Goal: Transaction & Acquisition: Subscribe to service/newsletter

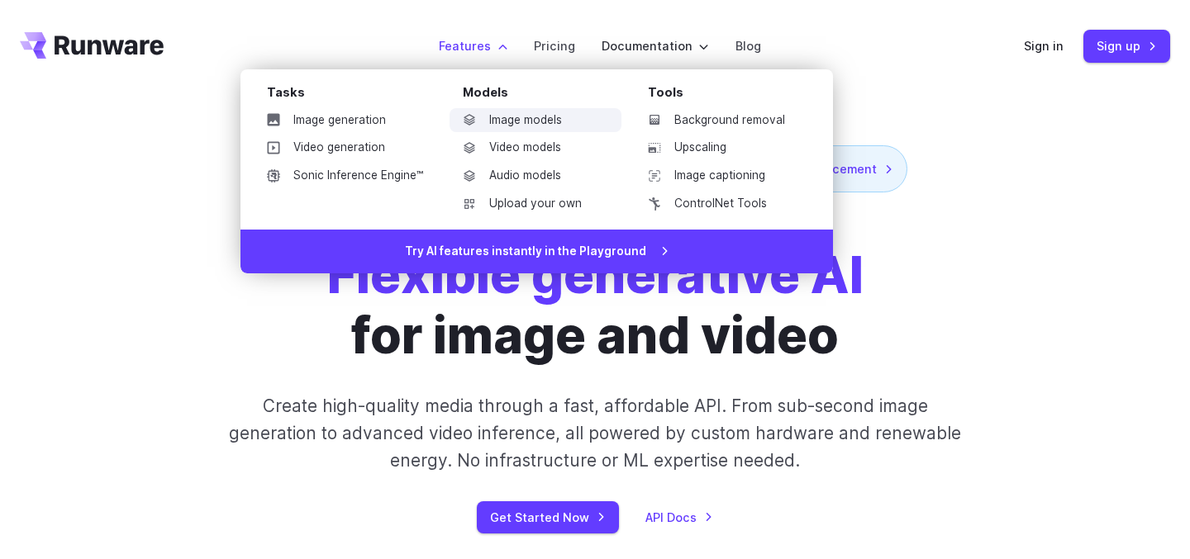
click at [532, 116] on link "Image models" at bounding box center [535, 120] width 172 height 25
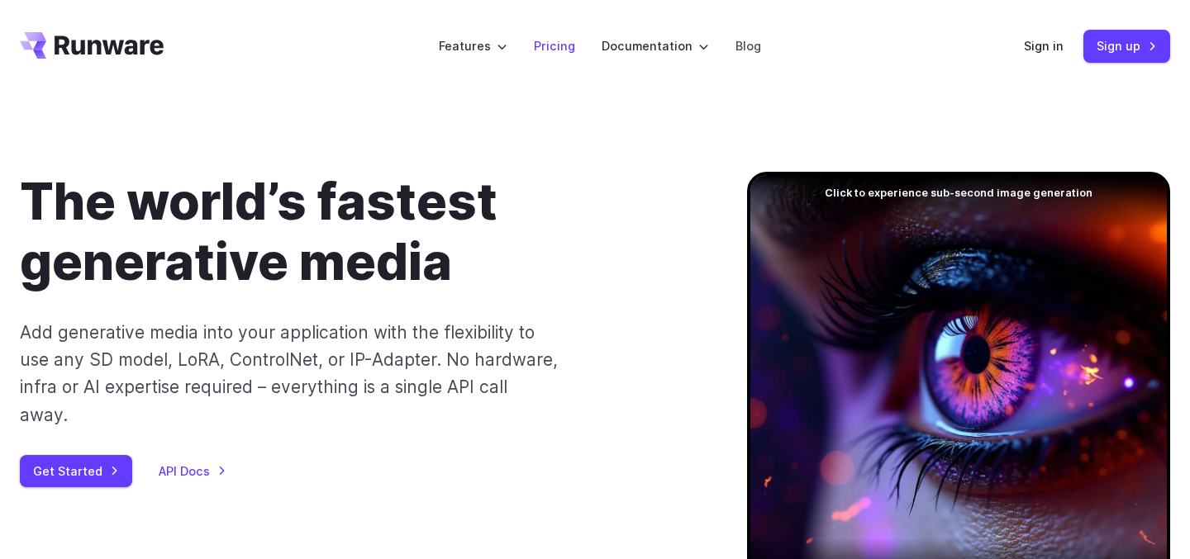
click at [549, 47] on link "Pricing" at bounding box center [554, 45] width 41 height 19
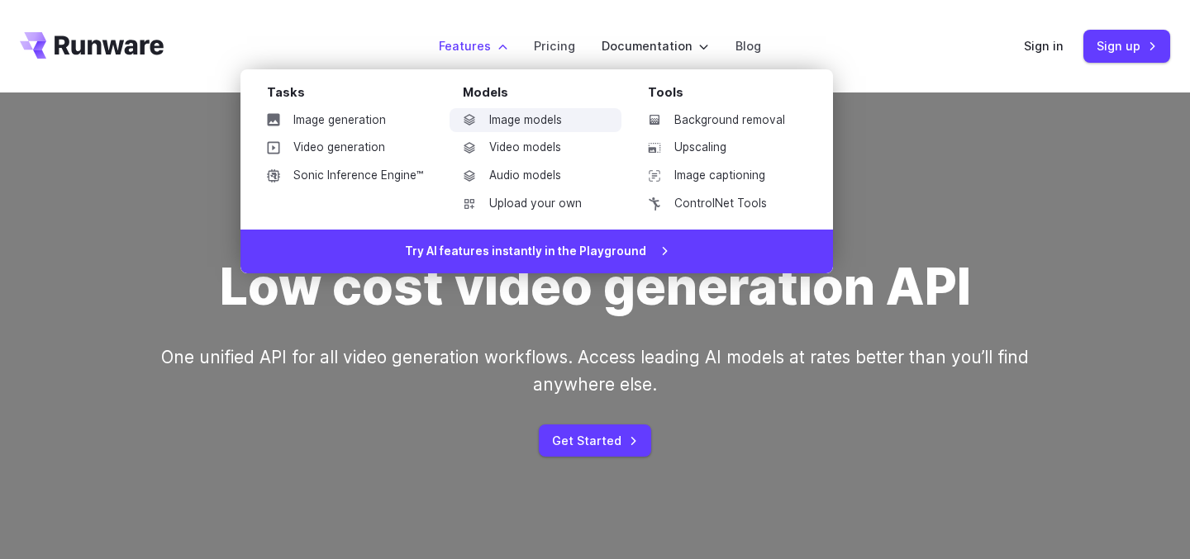
click at [527, 115] on link "Image models" at bounding box center [535, 120] width 172 height 25
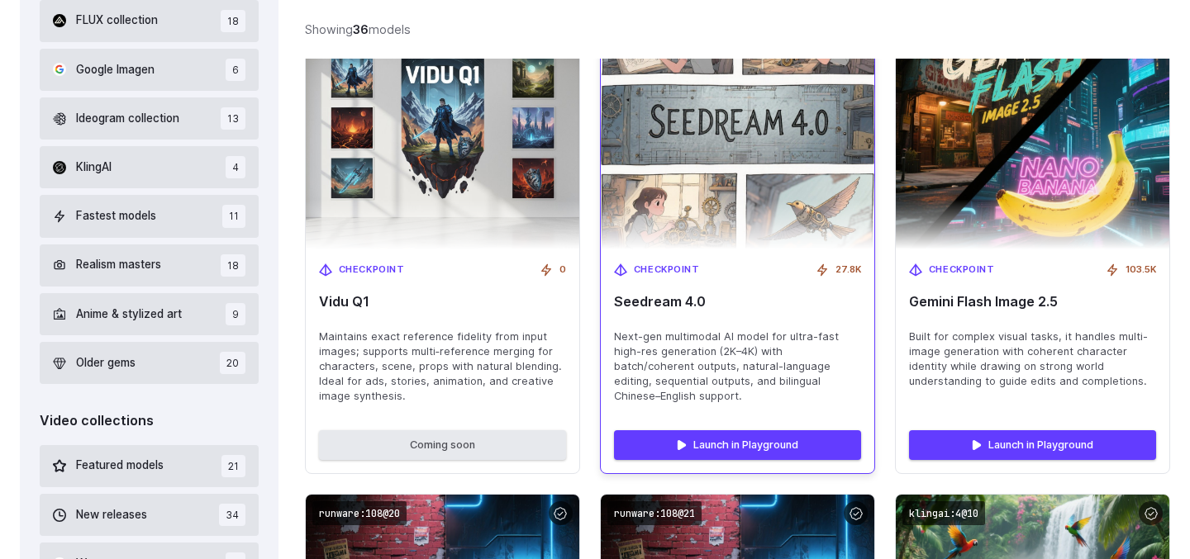
scroll to position [666, 0]
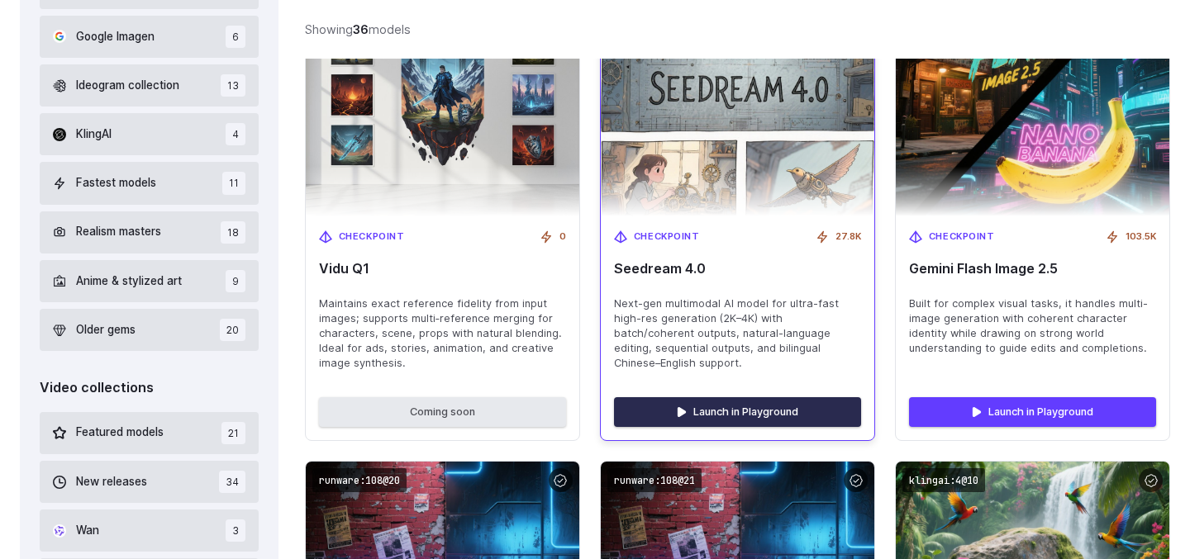
click at [731, 409] on link "Launch in Playground" at bounding box center [737, 412] width 247 height 30
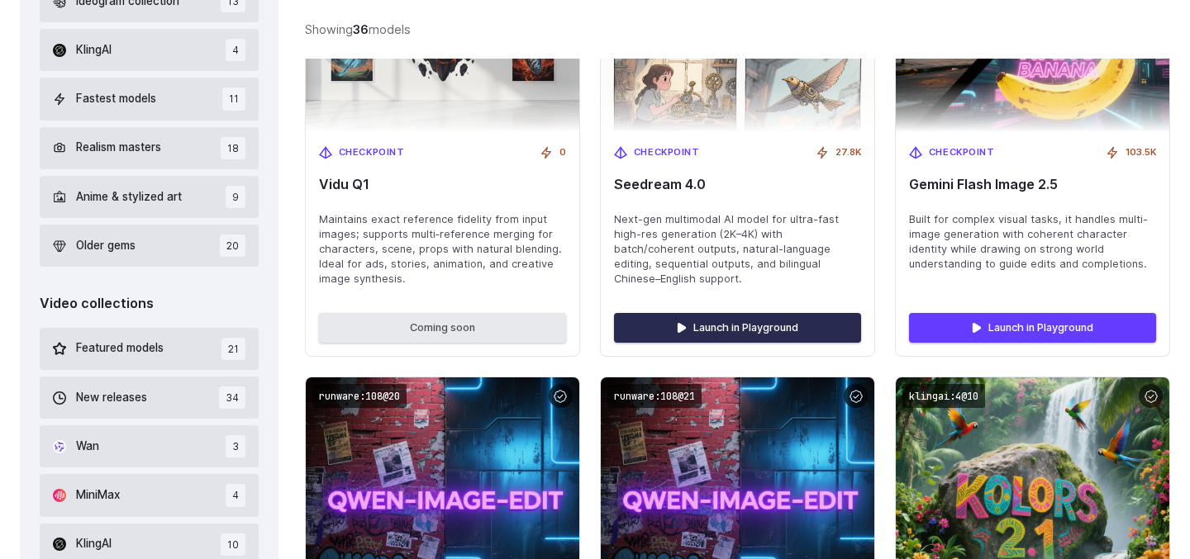
scroll to position [629, 0]
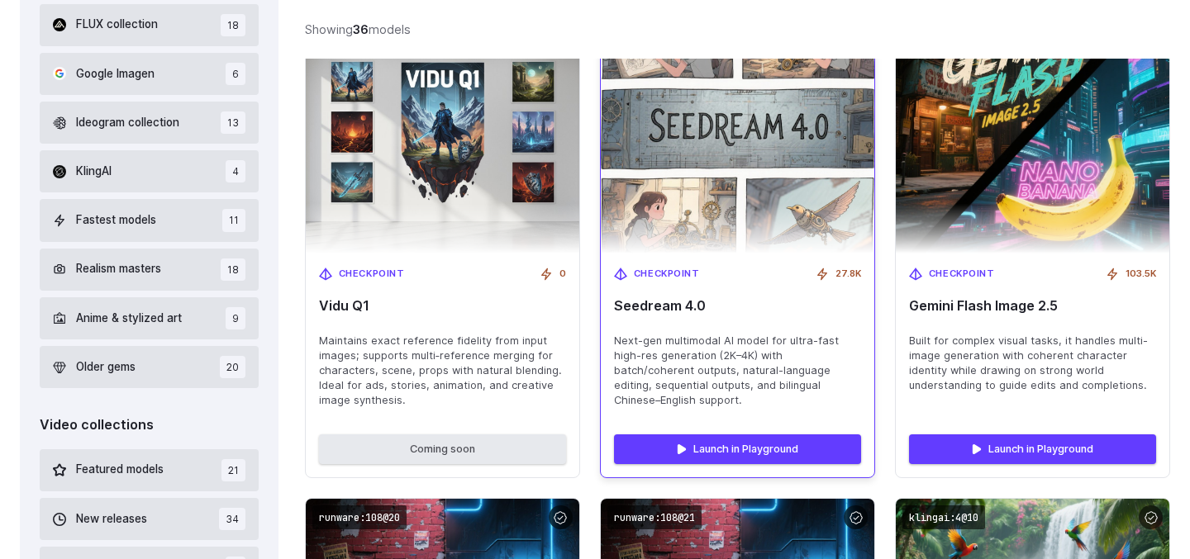
click at [729, 201] on img at bounding box center [737, 129] width 301 height 273
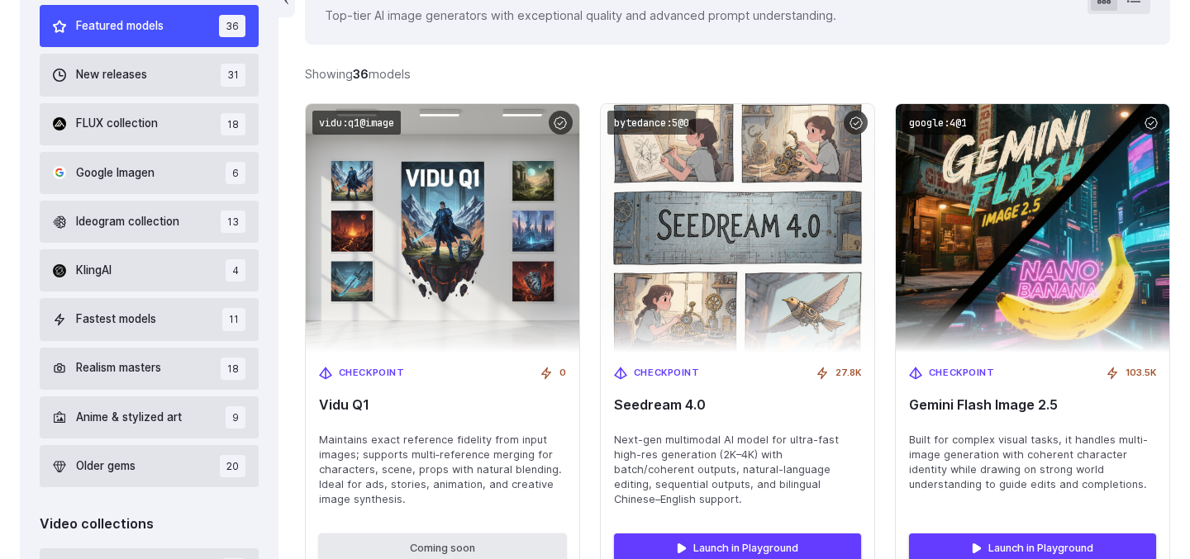
scroll to position [512, 0]
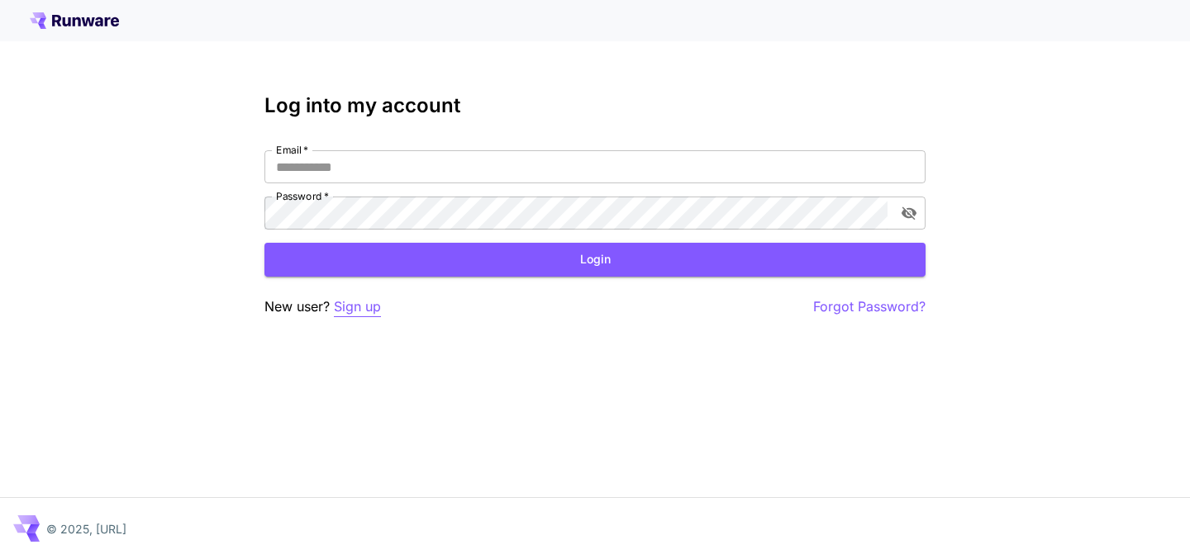
click at [363, 307] on p "Sign up" at bounding box center [357, 307] width 47 height 21
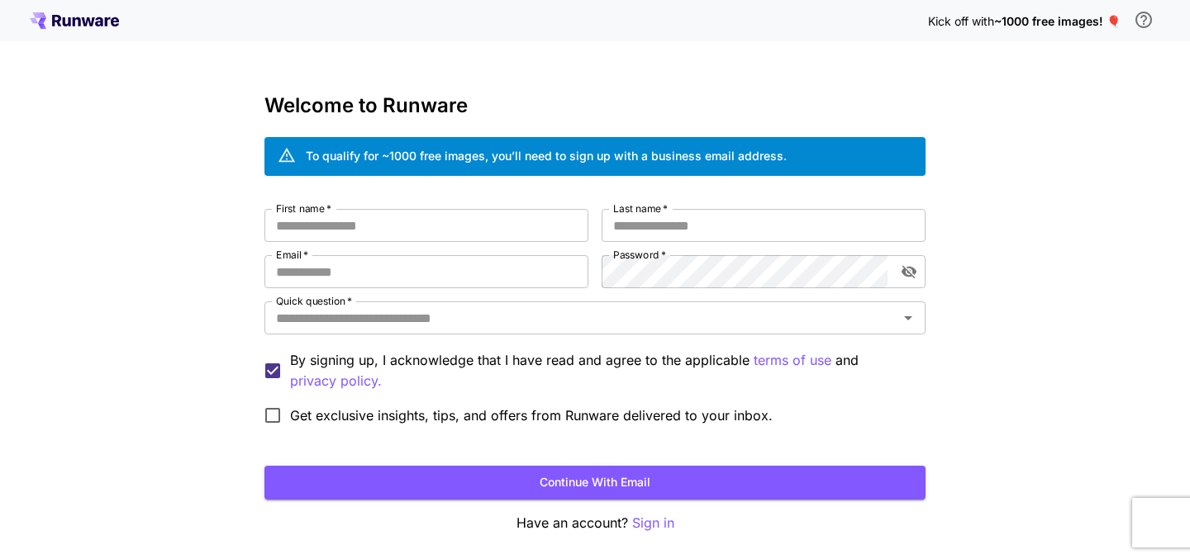
scroll to position [62, 0]
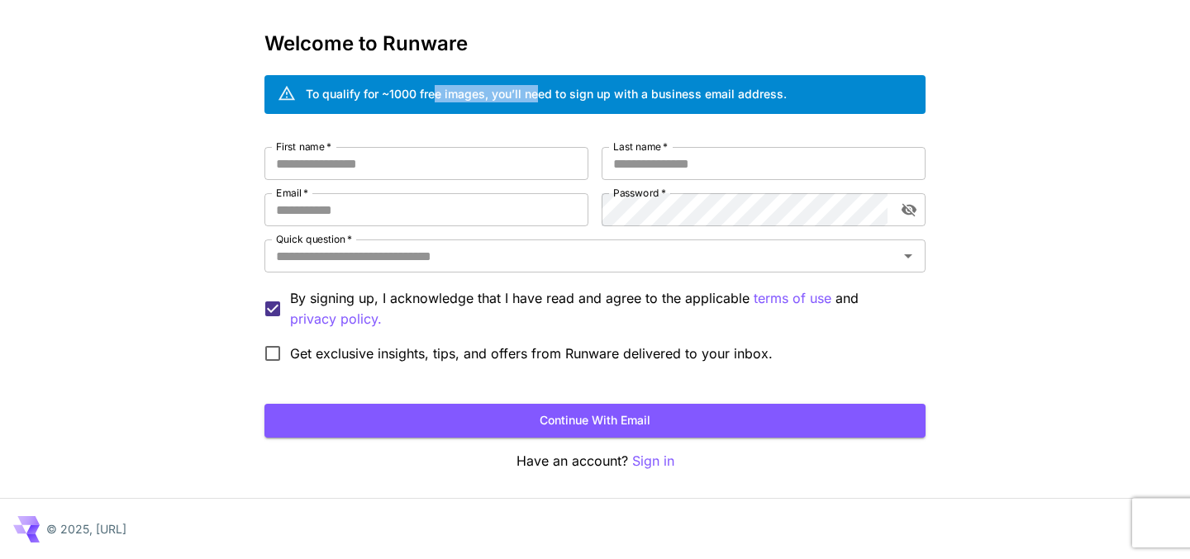
drag, startPoint x: 434, startPoint y: 90, endPoint x: 540, endPoint y: 99, distance: 107.0
click at [540, 99] on div "To qualify for ~1000 free images, you’ll need to sign up with a business email …" at bounding box center [546, 93] width 481 height 17
click at [389, 175] on input "First name   *" at bounding box center [426, 163] width 324 height 33
click at [389, 176] on input "First name   *" at bounding box center [426, 163] width 324 height 33
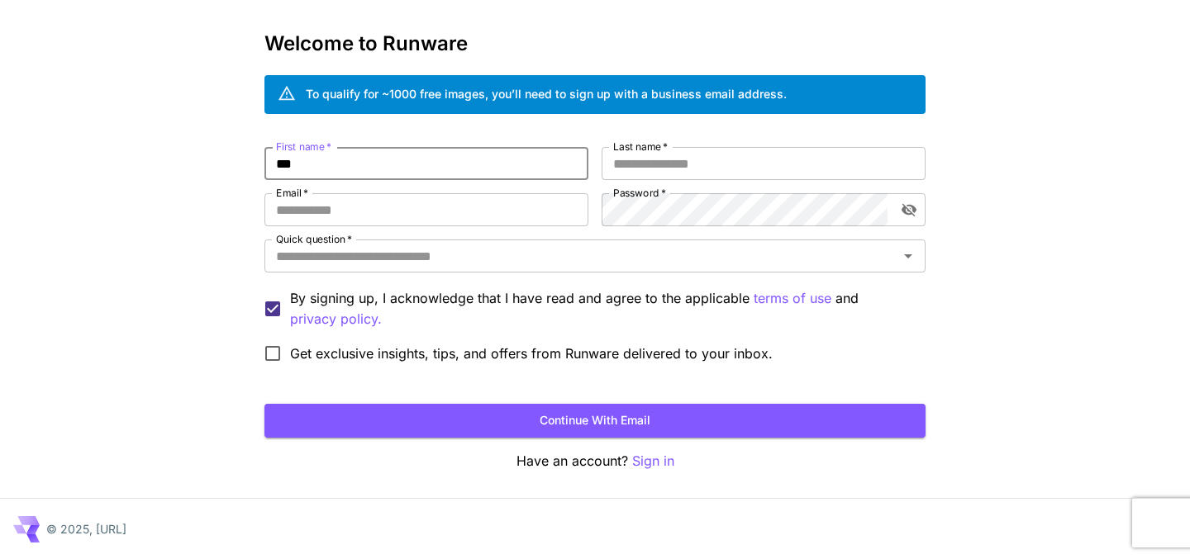
type input "***"
type input "*"
click at [382, 161] on input "***" at bounding box center [426, 163] width 324 height 33
type input "***"
type input "*****"
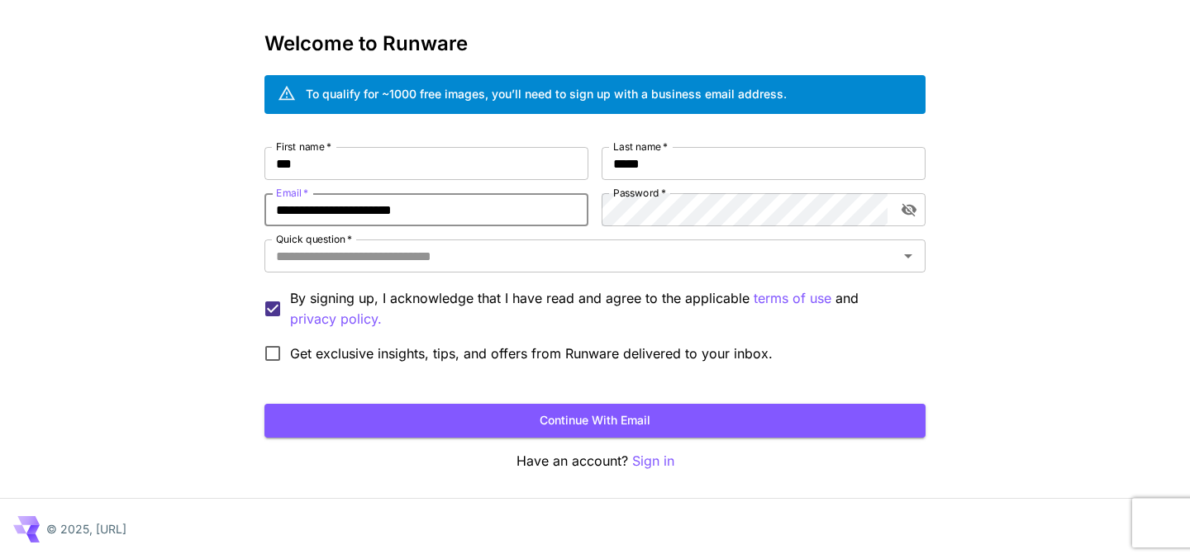
type input "**********"
drag, startPoint x: 666, startPoint y: 164, endPoint x: 530, endPoint y: 164, distance: 136.3
click at [530, 164] on div "**********" at bounding box center [594, 259] width 661 height 224
type input "**"
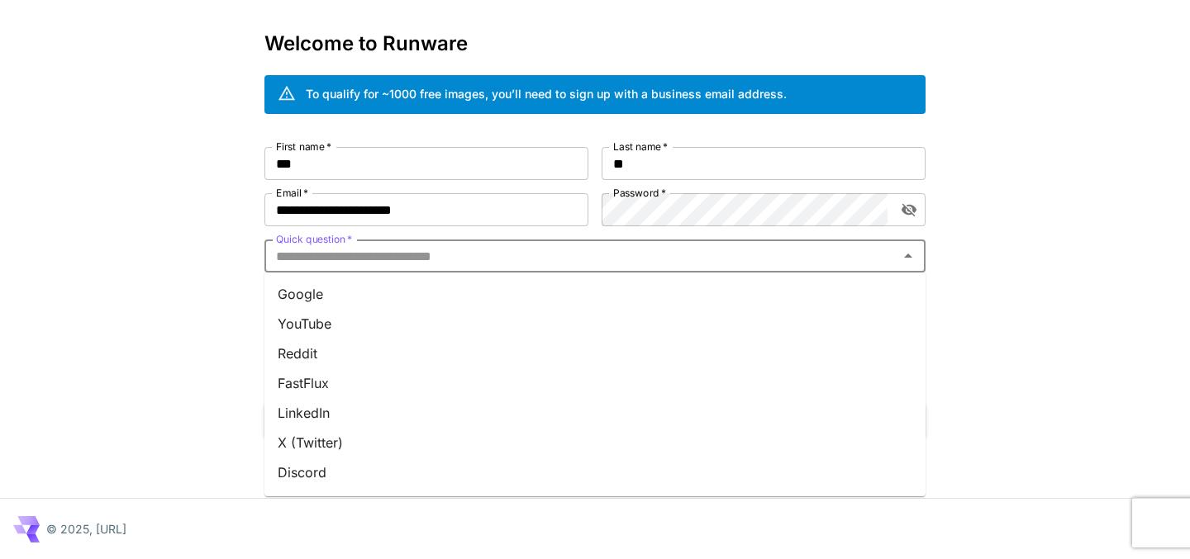
click at [431, 264] on input "Quick question   *" at bounding box center [581, 256] width 624 height 23
click at [374, 356] on li "Reddit" at bounding box center [594, 354] width 661 height 30
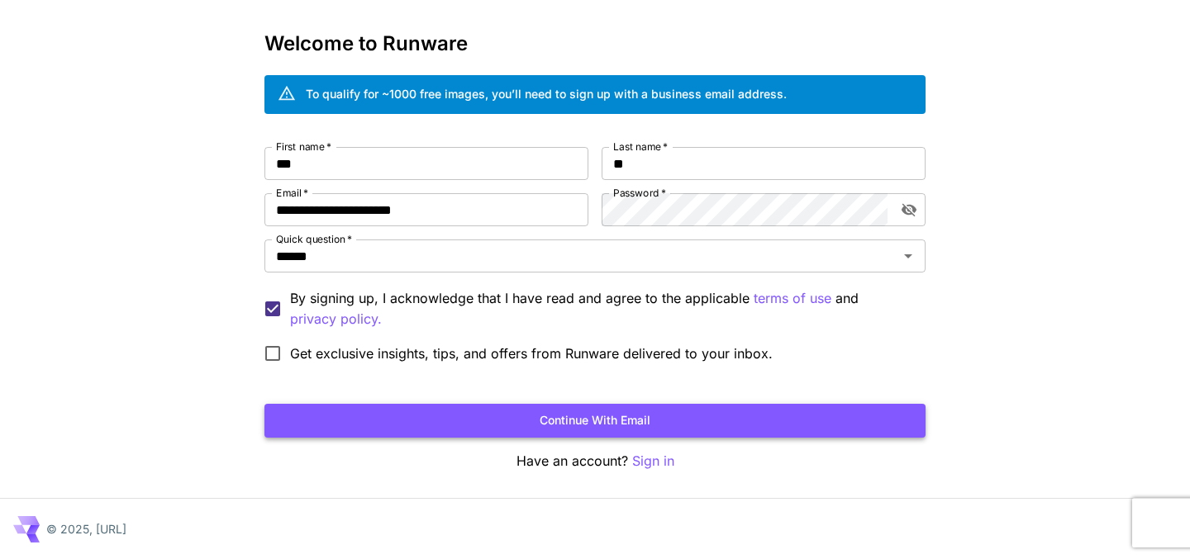
click at [460, 419] on button "Continue with email" at bounding box center [594, 421] width 661 height 34
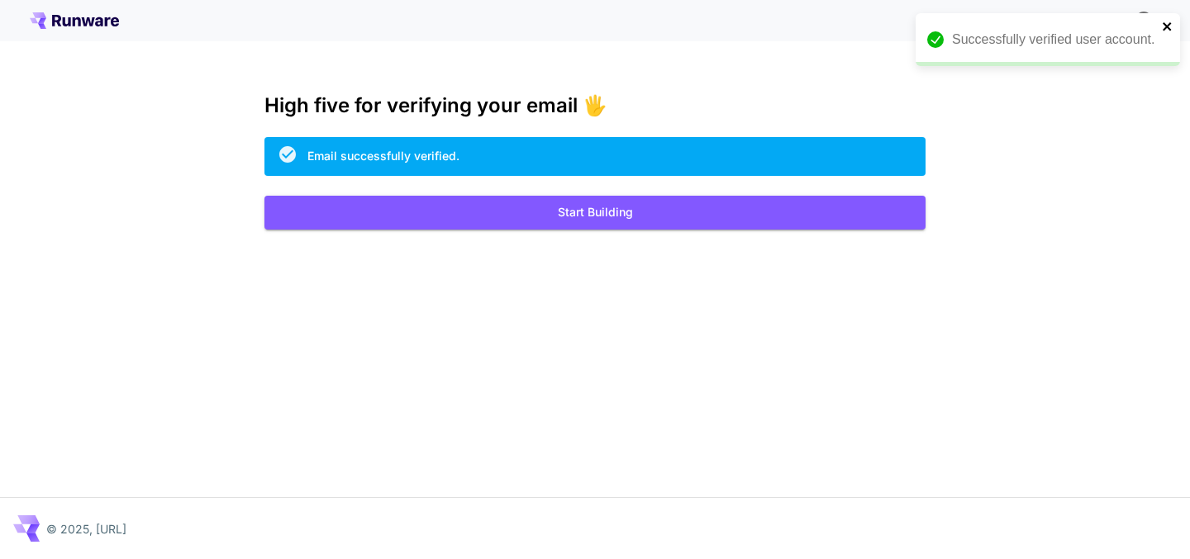
click at [1167, 31] on icon "close" at bounding box center [1168, 26] width 12 height 13
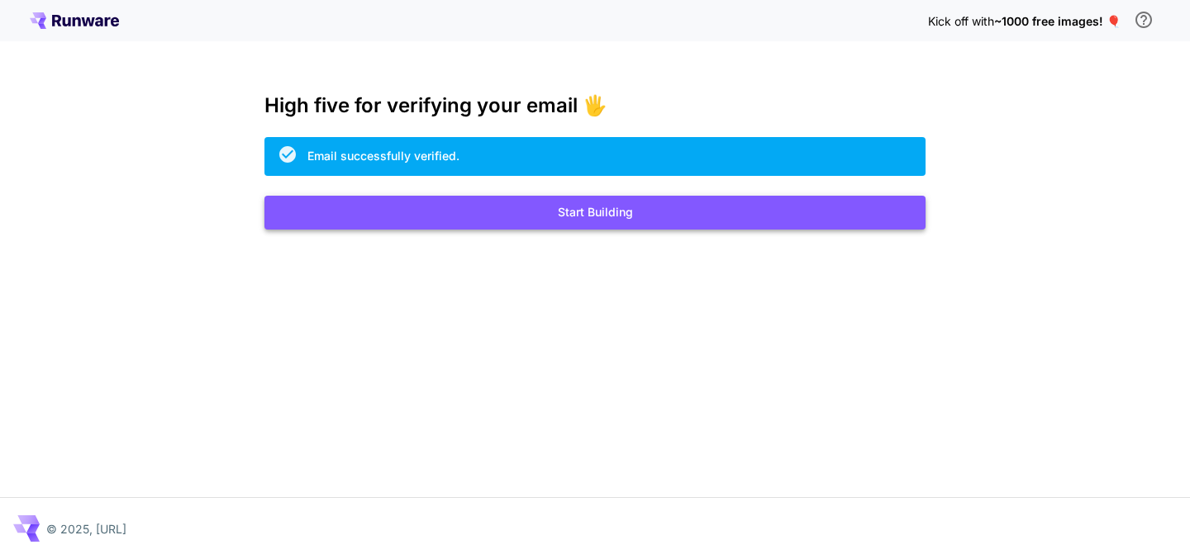
click at [642, 218] on button "Start Building" at bounding box center [594, 213] width 661 height 34
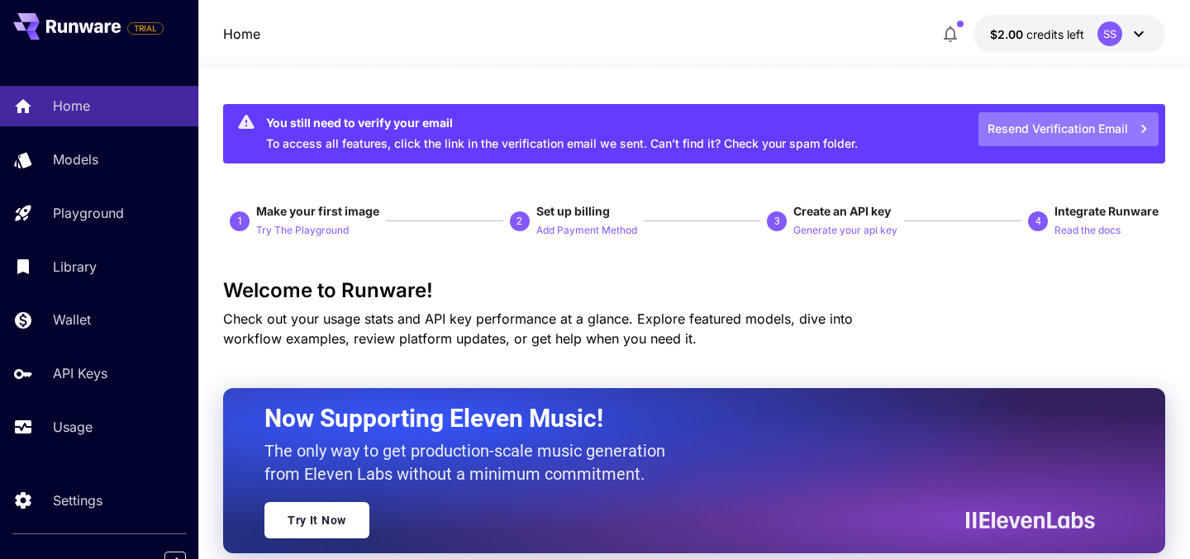
click at [1048, 128] on button "Resend Verification Email" at bounding box center [1068, 129] width 180 height 34
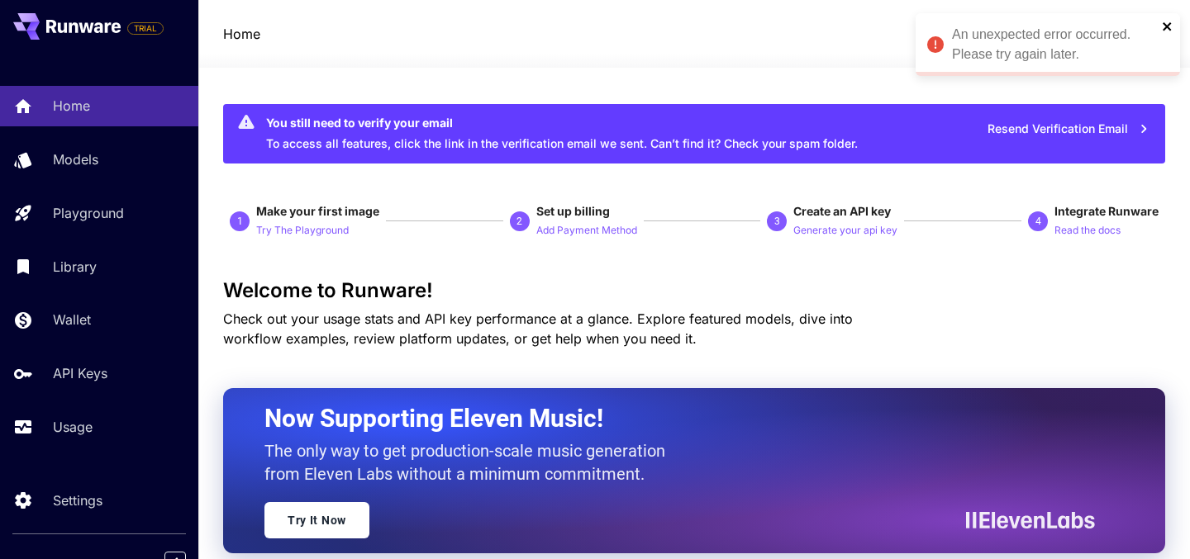
click at [1169, 27] on icon "close" at bounding box center [1168, 26] width 12 height 13
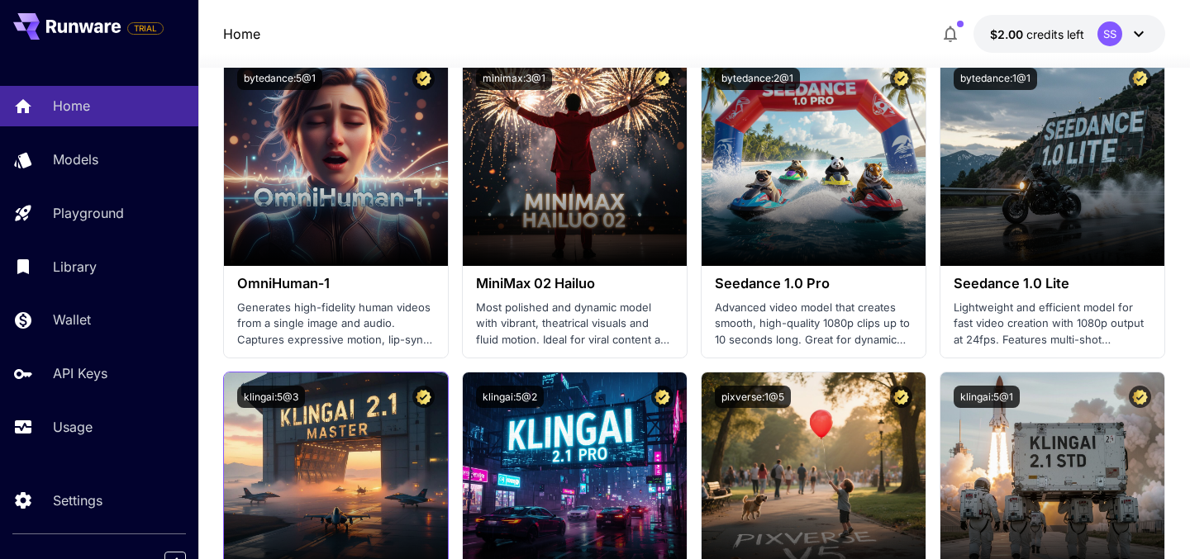
scroll to position [609, 0]
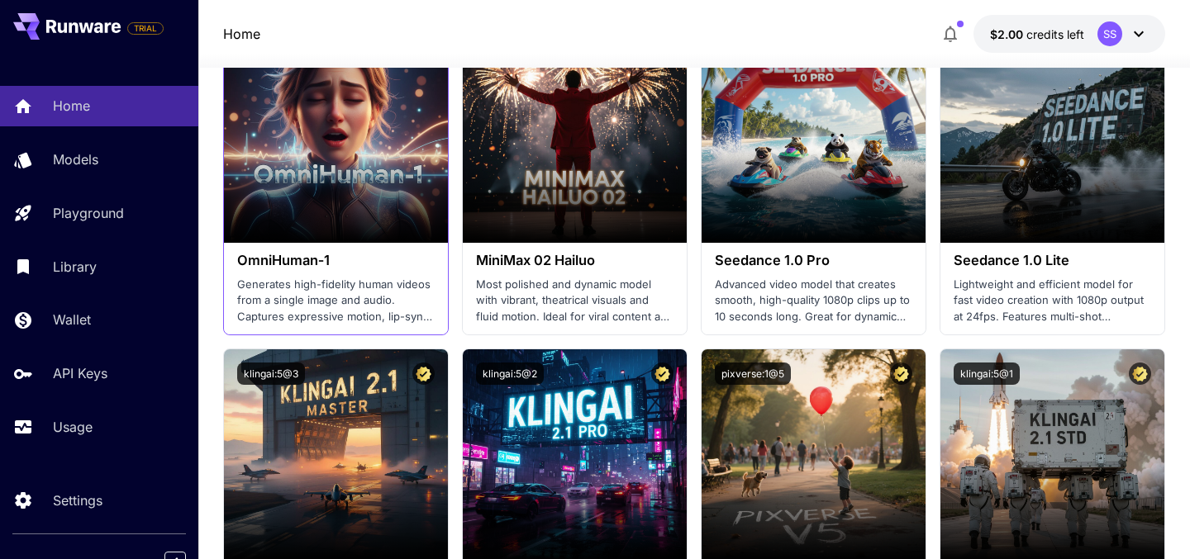
click at [315, 263] on h3 "OmniHuman‑1" at bounding box center [335, 261] width 197 height 16
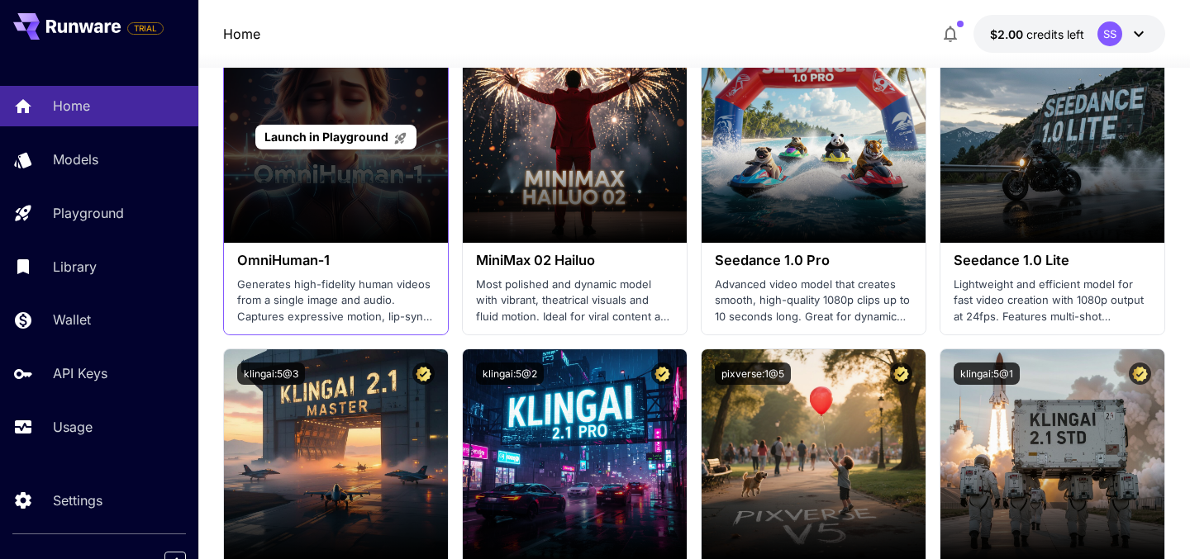
click at [343, 205] on div "Launch in Playground" at bounding box center [336, 136] width 224 height 211
click at [384, 152] on div "Launch in Playground" at bounding box center [336, 136] width 224 height 211
click at [373, 131] on span "Launch in Playground" at bounding box center [326, 137] width 124 height 14
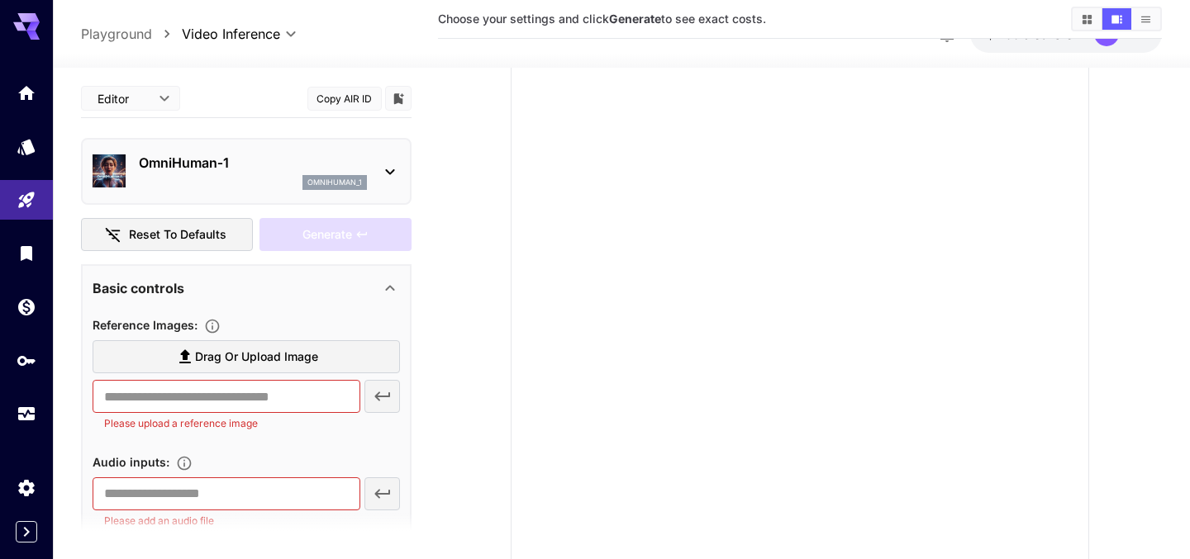
scroll to position [85, 0]
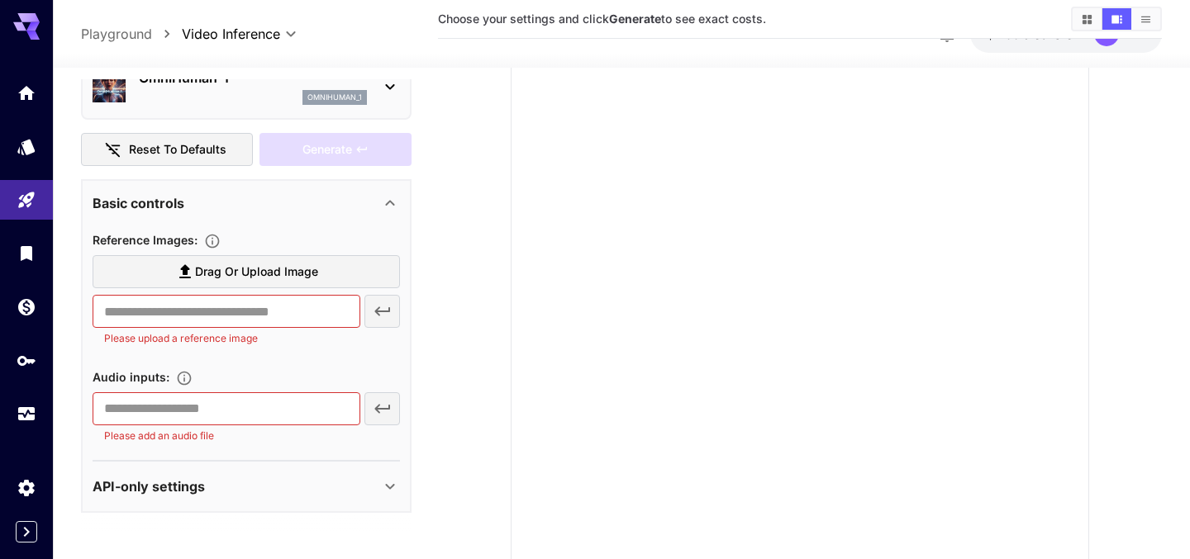
click at [212, 483] on div "API-only settings" at bounding box center [237, 487] width 288 height 20
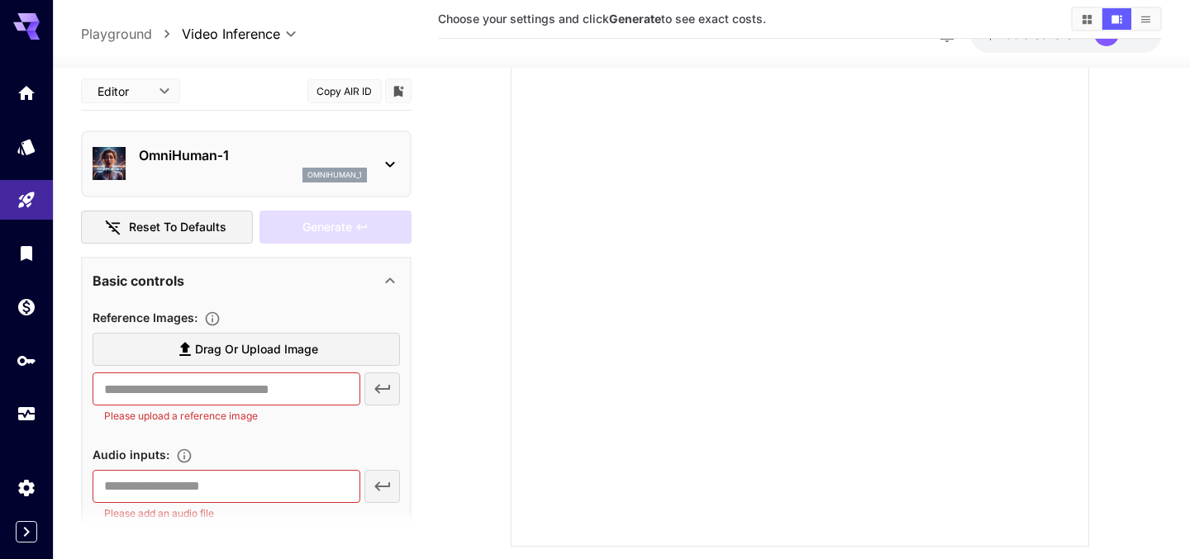
scroll to position [0, 0]
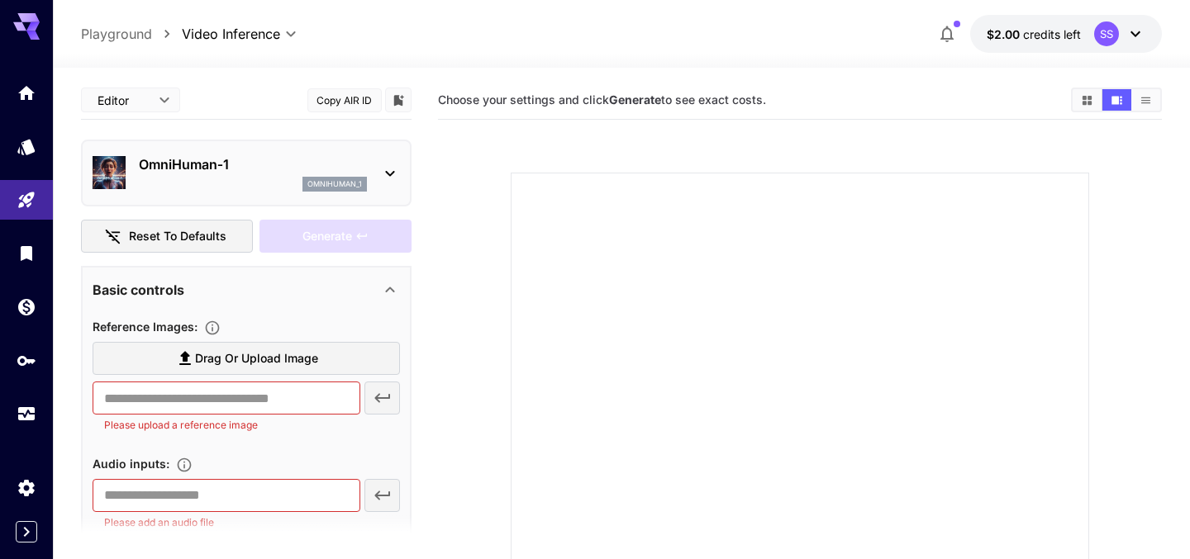
click at [1136, 36] on icon at bounding box center [1135, 34] width 20 height 20
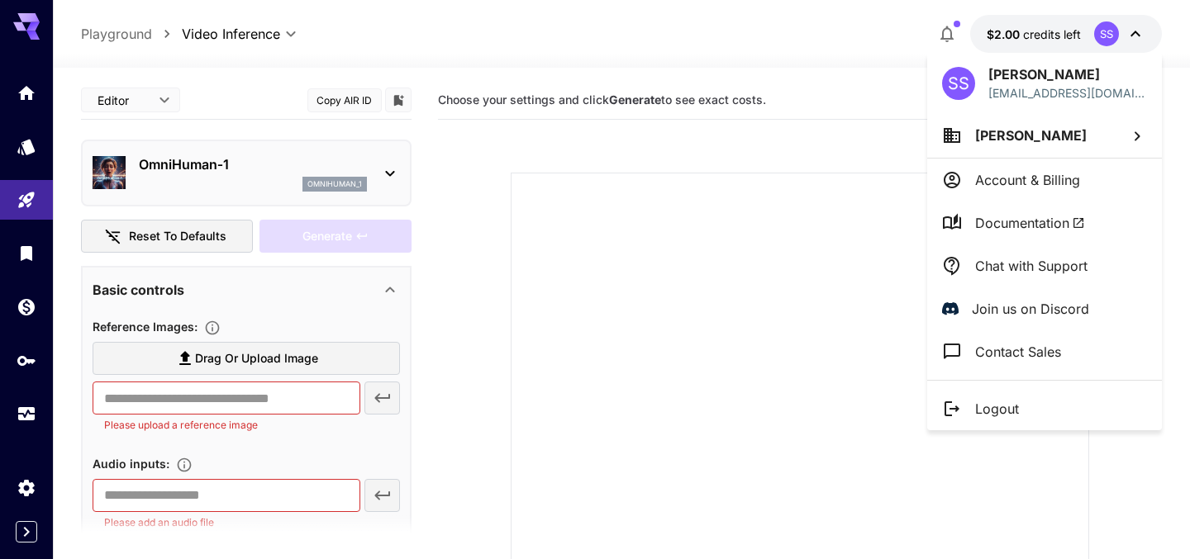
click at [1180, 31] on div at bounding box center [595, 279] width 1190 height 559
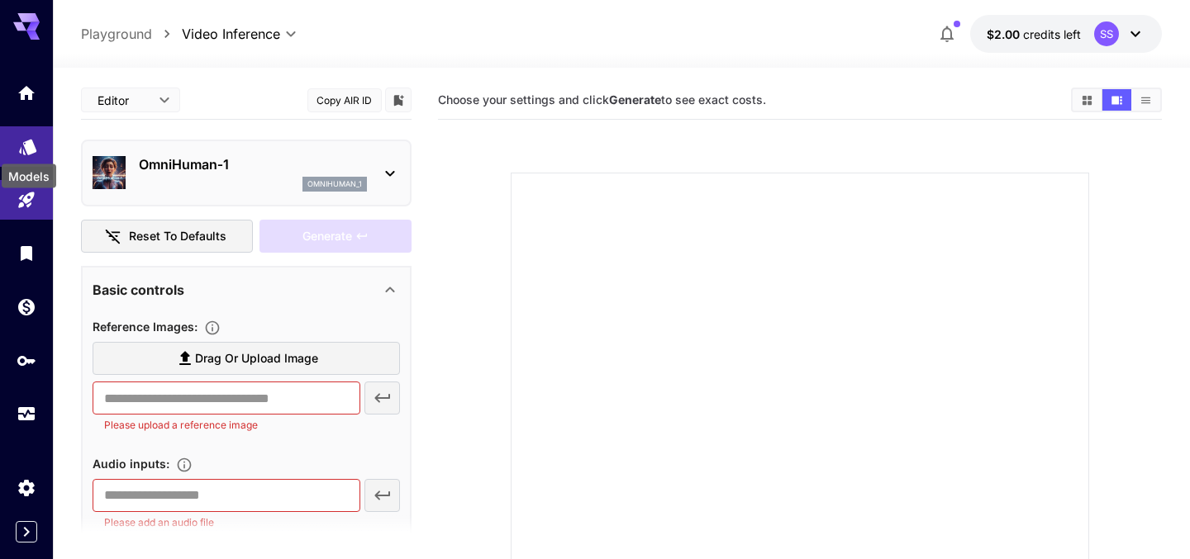
click at [34, 149] on icon "Models" at bounding box center [28, 141] width 20 height 20
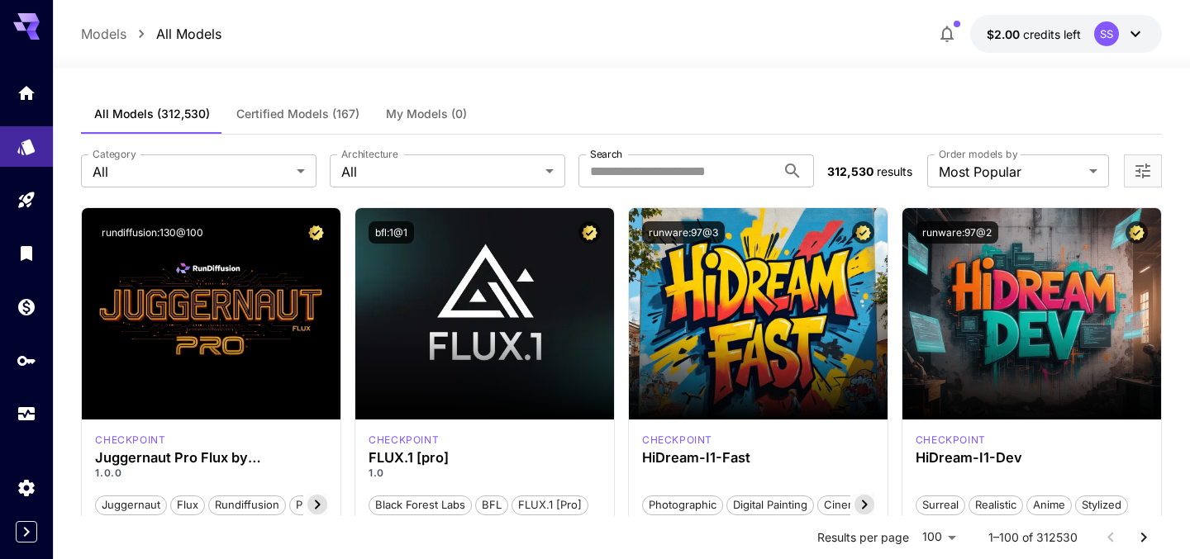
click at [956, 159] on label "Order models by" at bounding box center [978, 154] width 78 height 14
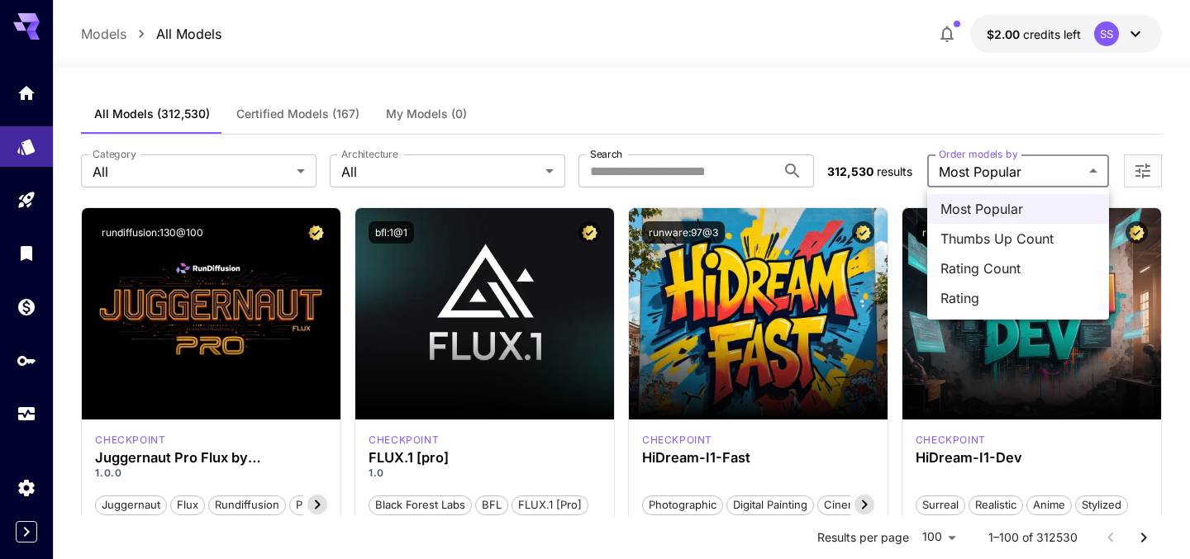
click at [907, 108] on div at bounding box center [595, 279] width 1190 height 559
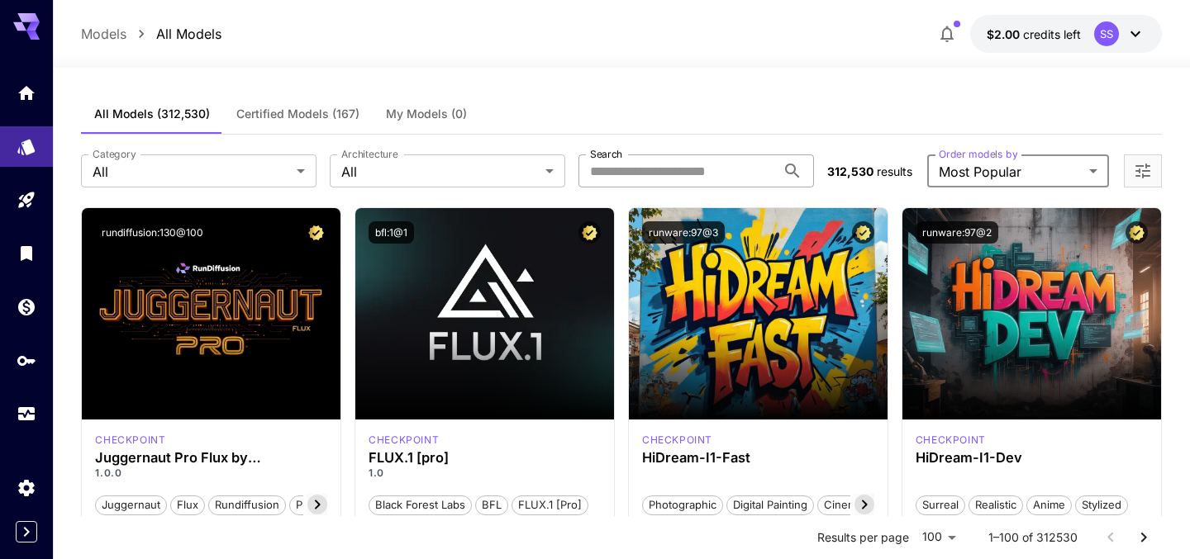
click at [718, 174] on input "Search" at bounding box center [676, 170] width 197 height 33
type input "*"
type input "********"
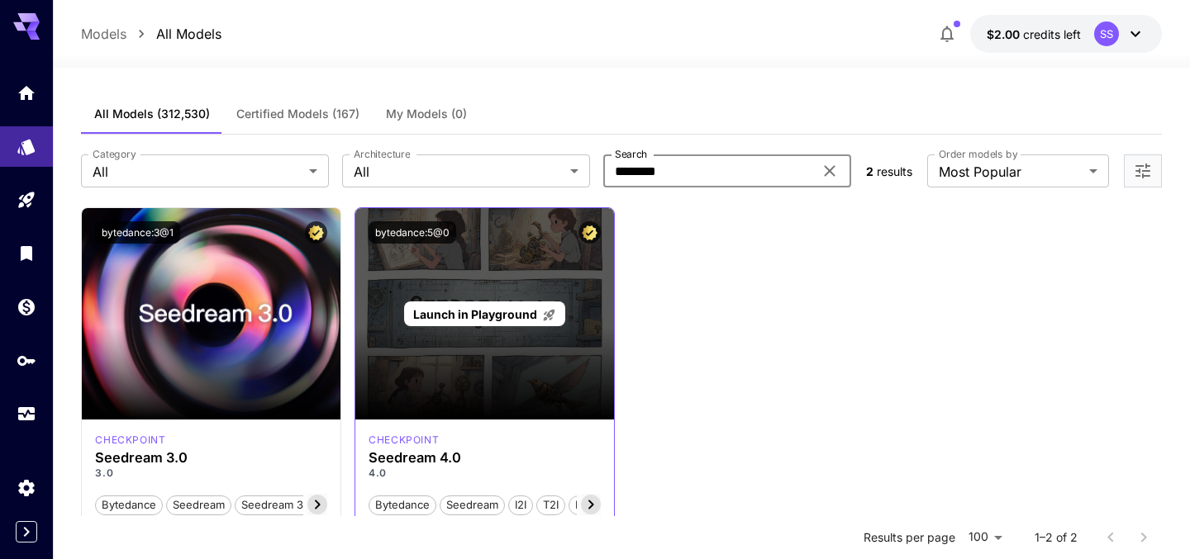
click at [430, 338] on div "Launch in Playground" at bounding box center [484, 313] width 259 height 211
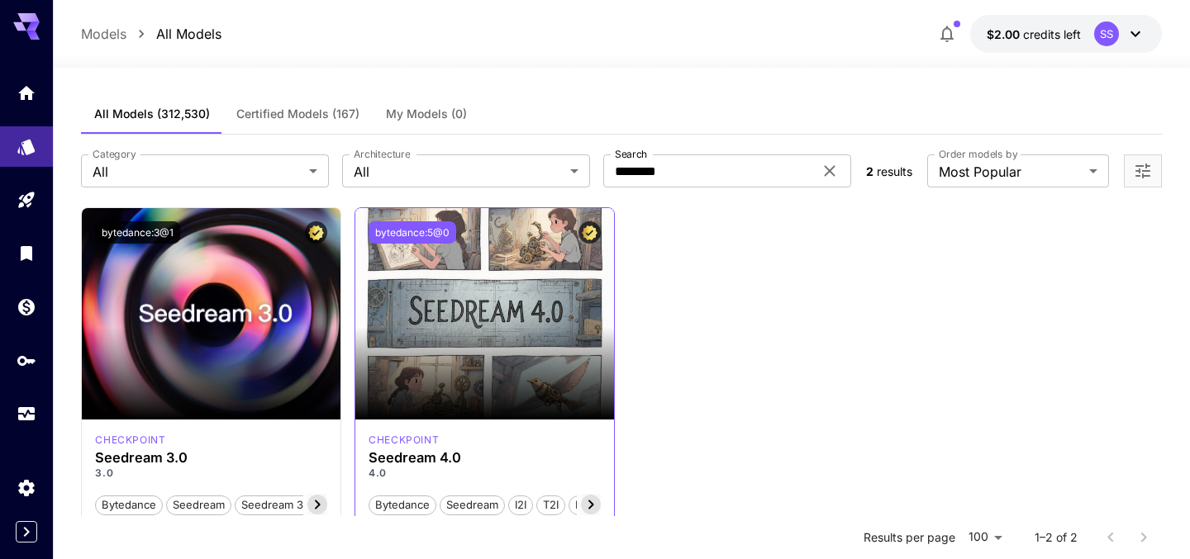
click at [421, 232] on button "bytedance:5@0" at bounding box center [412, 232] width 88 height 22
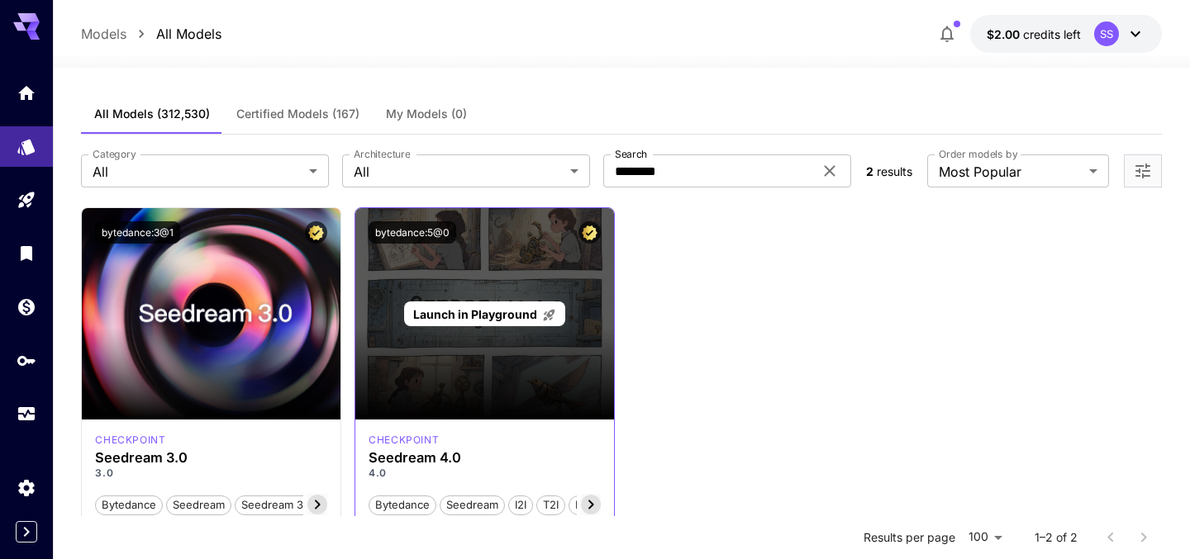
click at [494, 317] on span "Launch in Playground" at bounding box center [475, 314] width 124 height 14
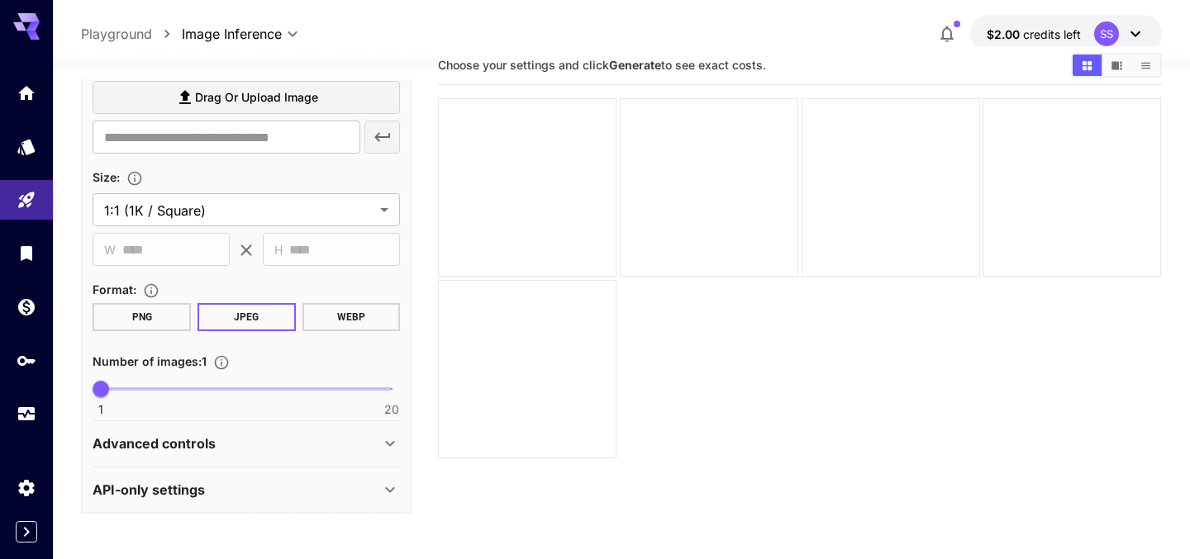
scroll to position [76, 0]
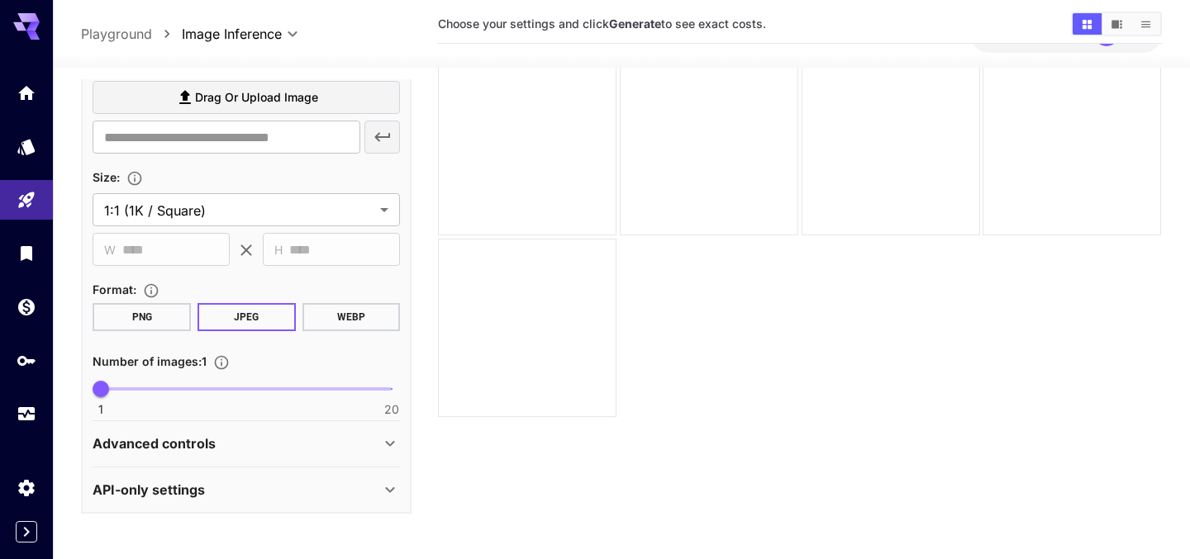
click at [239, 466] on div "Advanced controls Seed : ​" at bounding box center [246, 443] width 307 height 45
click at [239, 468] on div "API-only settings Display Cost : Display cost in response Output Format : URL ​…" at bounding box center [246, 490] width 307 height 45
click at [239, 483] on div "API-only settings" at bounding box center [237, 490] width 288 height 20
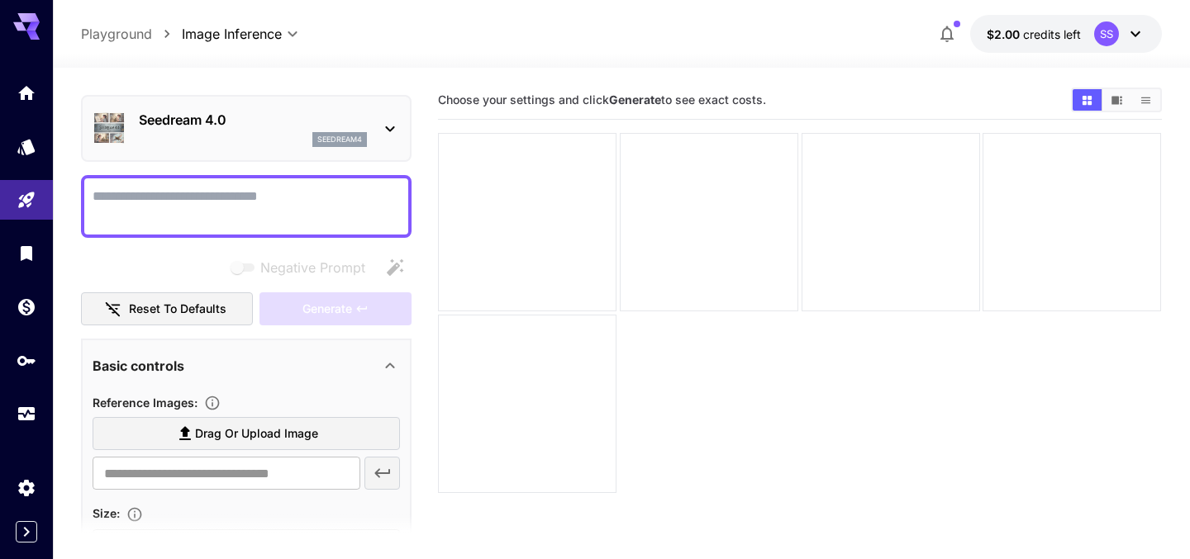
scroll to position [93, 0]
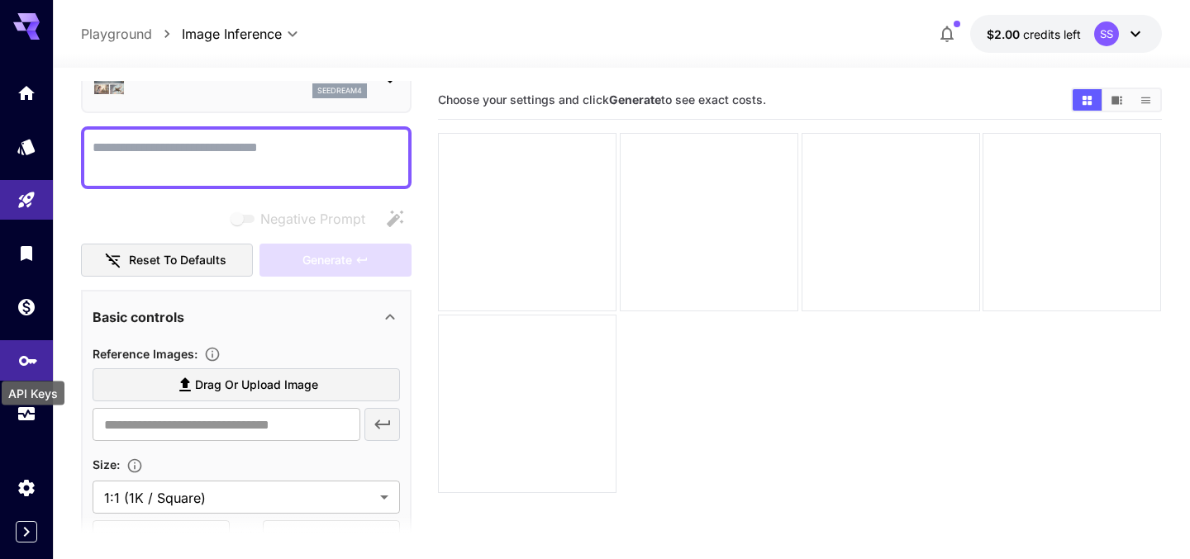
click at [32, 363] on icon "API Keys" at bounding box center [28, 355] width 20 height 20
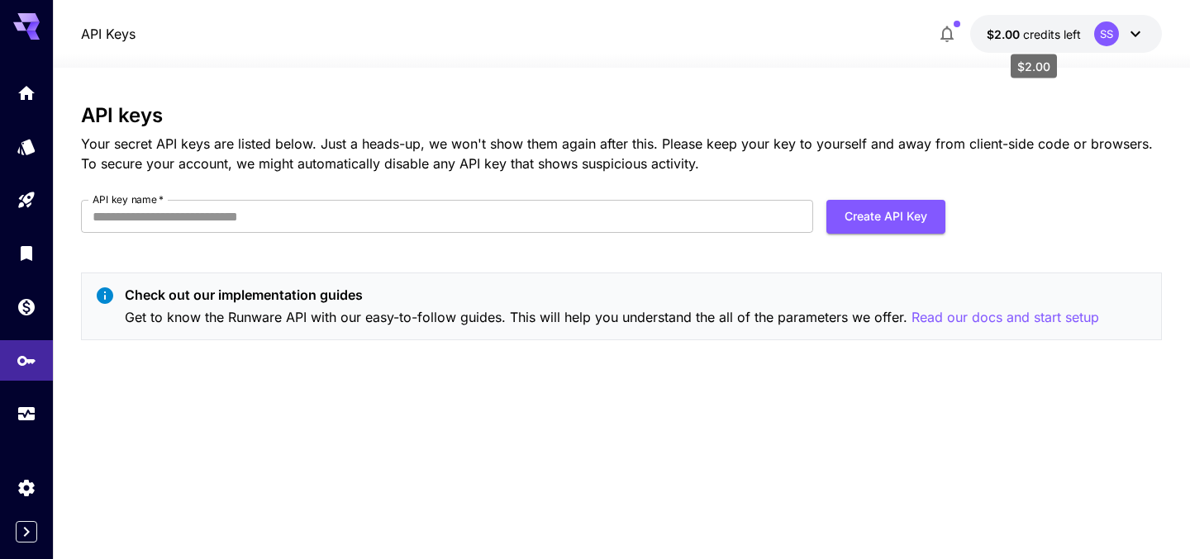
click at [998, 36] on span "$2.00" at bounding box center [1004, 34] width 36 height 14
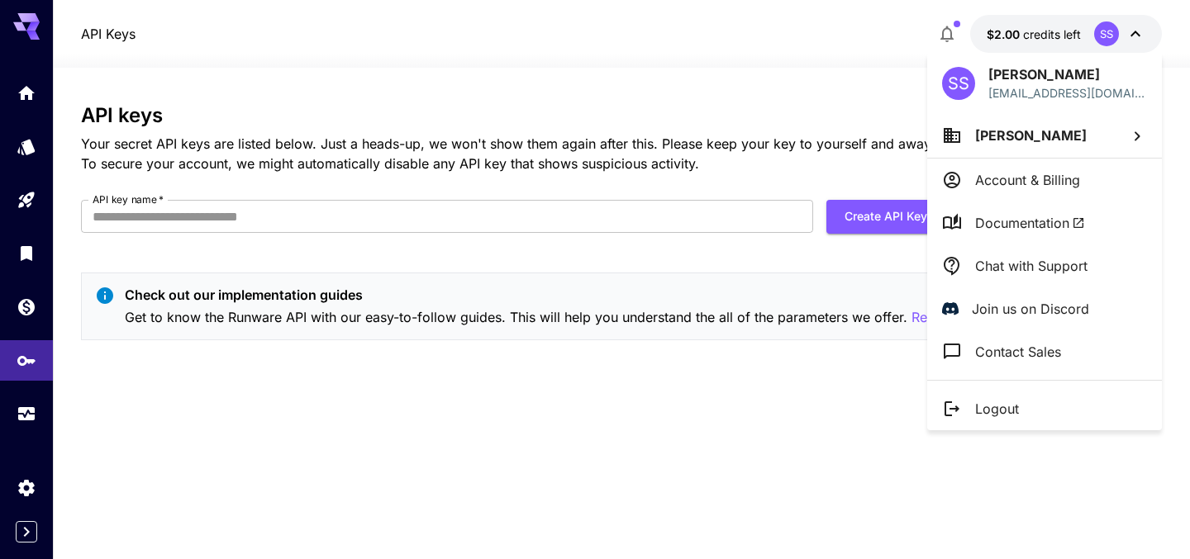
click at [19, 494] on div at bounding box center [595, 279] width 1190 height 559
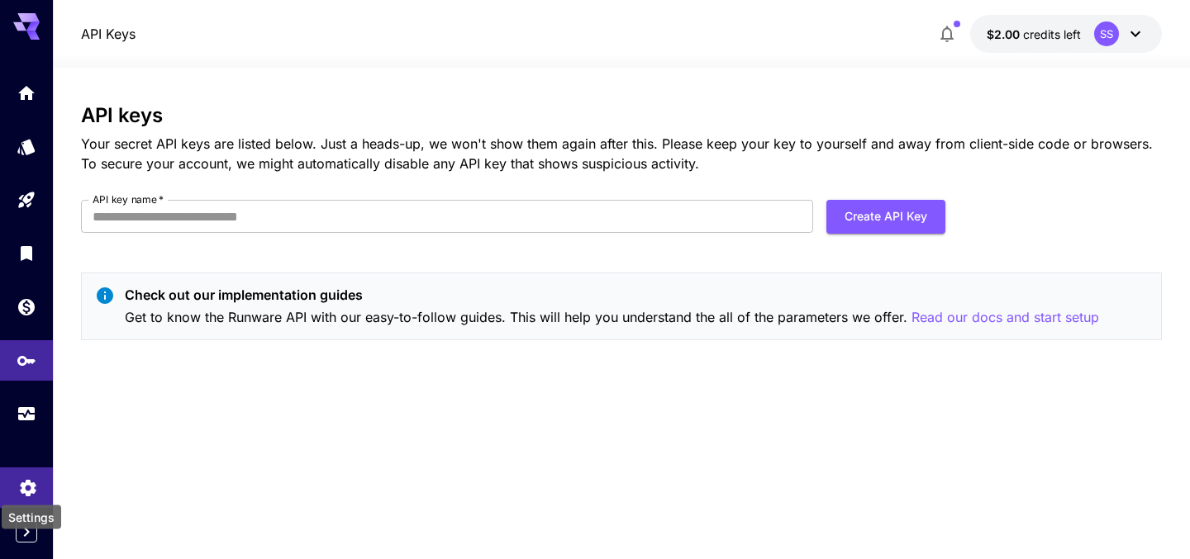
click at [31, 492] on icon "Settings" at bounding box center [28, 483] width 20 height 20
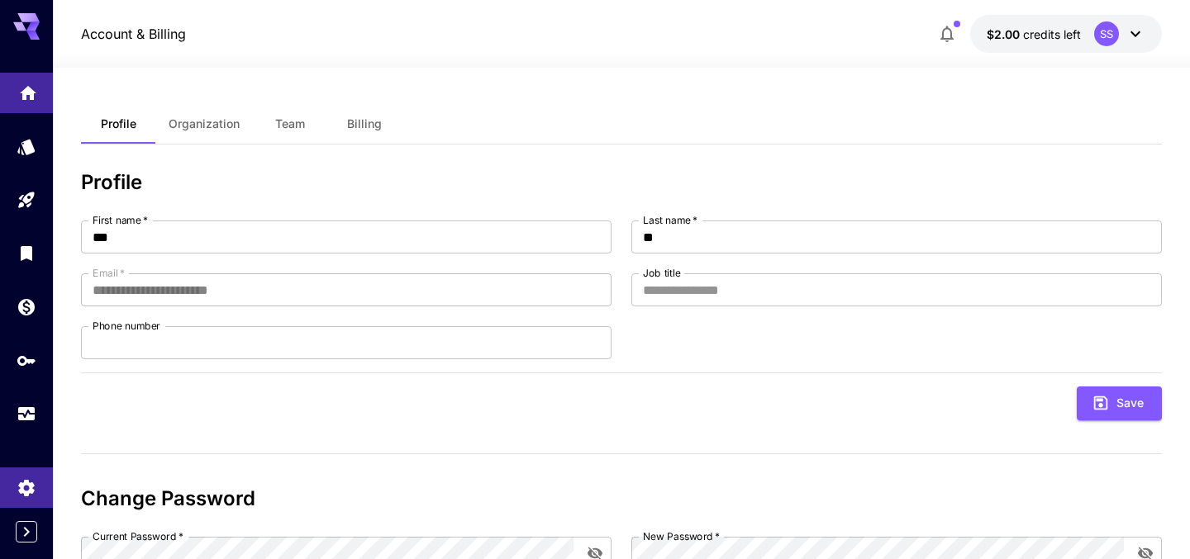
click at [35, 109] on link at bounding box center [26, 93] width 53 height 40
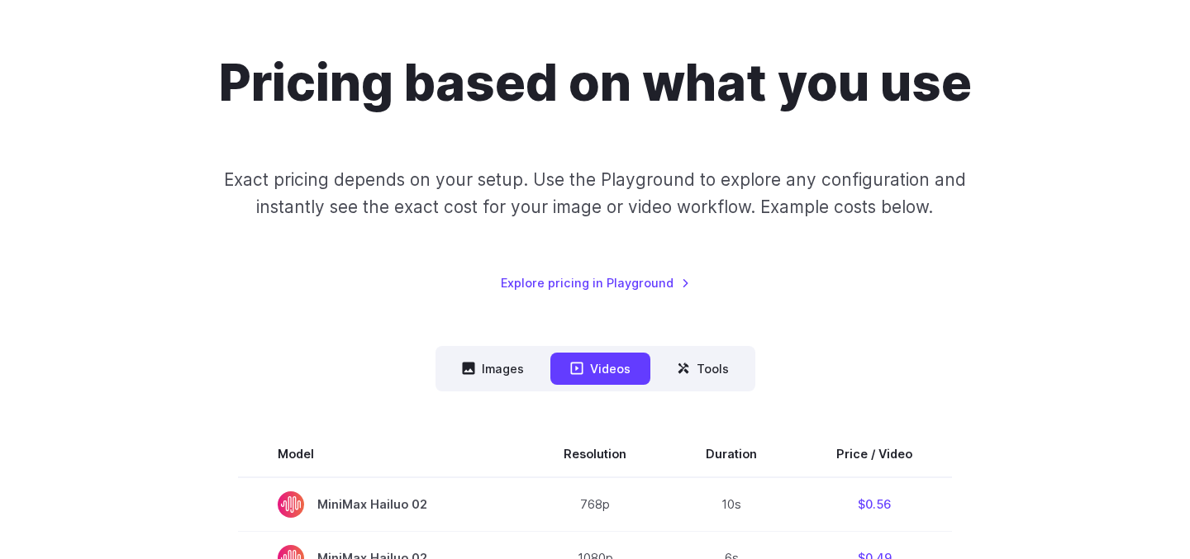
scroll to position [236, 0]
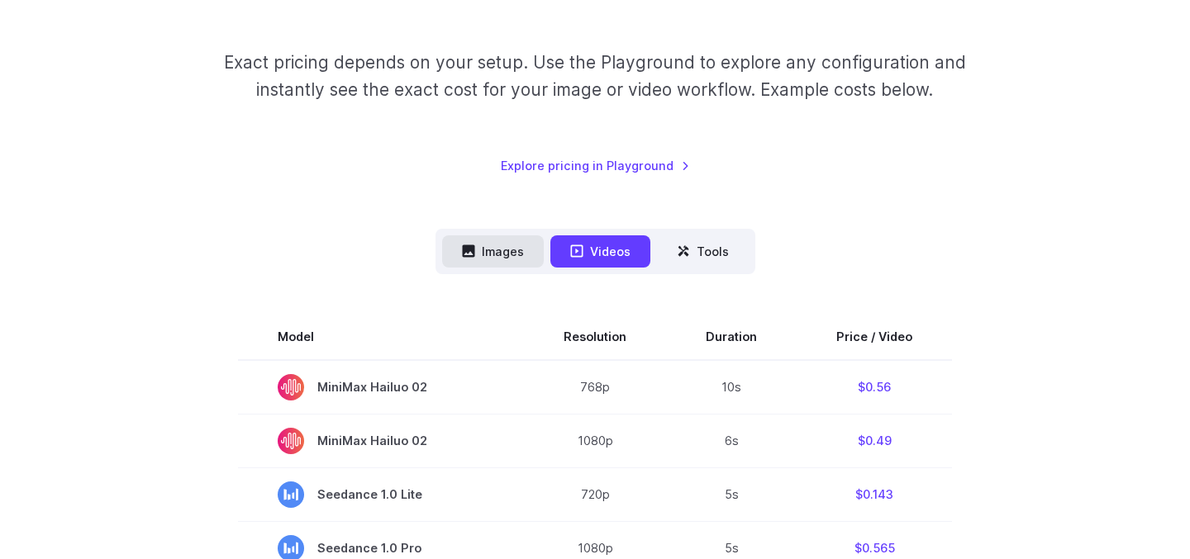
click at [498, 251] on button "Images" at bounding box center [493, 251] width 102 height 32
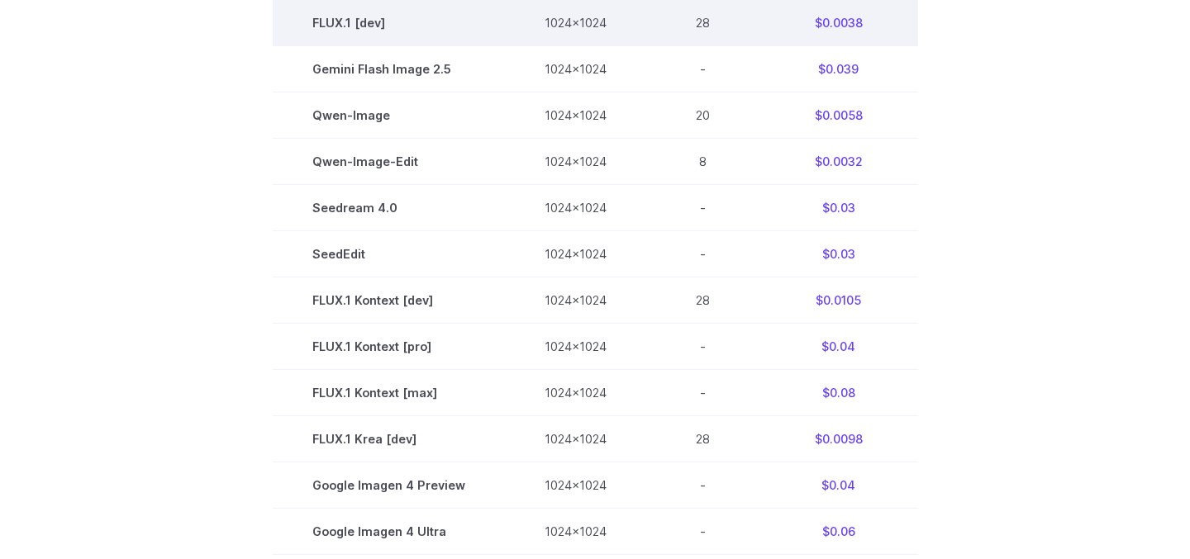
scroll to position [655, 0]
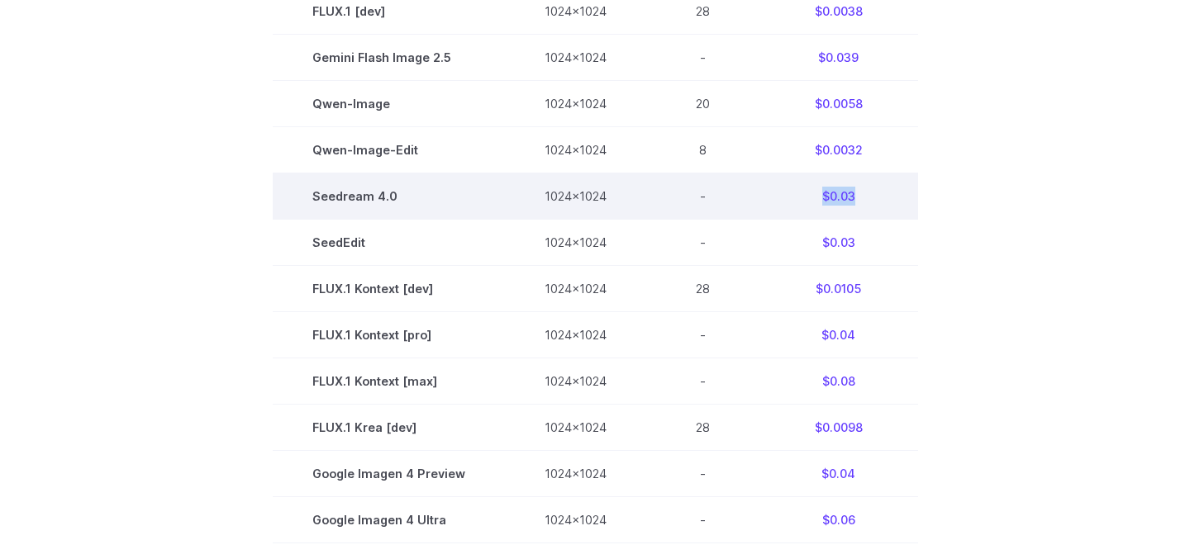
drag, startPoint x: 816, startPoint y: 200, endPoint x: 853, endPoint y: 200, distance: 36.4
click at [853, 200] on td "$0.03" at bounding box center [838, 196] width 159 height 46
drag, startPoint x: 815, startPoint y: 198, endPoint x: 873, endPoint y: 197, distance: 58.7
click at [872, 197] on td "$0.03" at bounding box center [838, 196] width 159 height 46
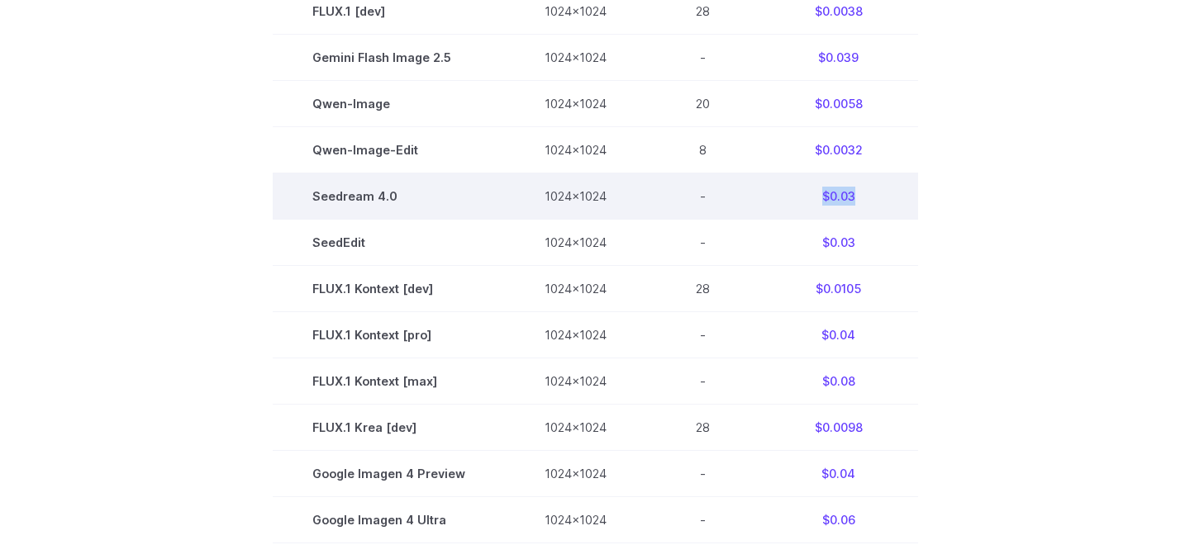
click at [873, 197] on td "$0.03" at bounding box center [838, 196] width 159 height 46
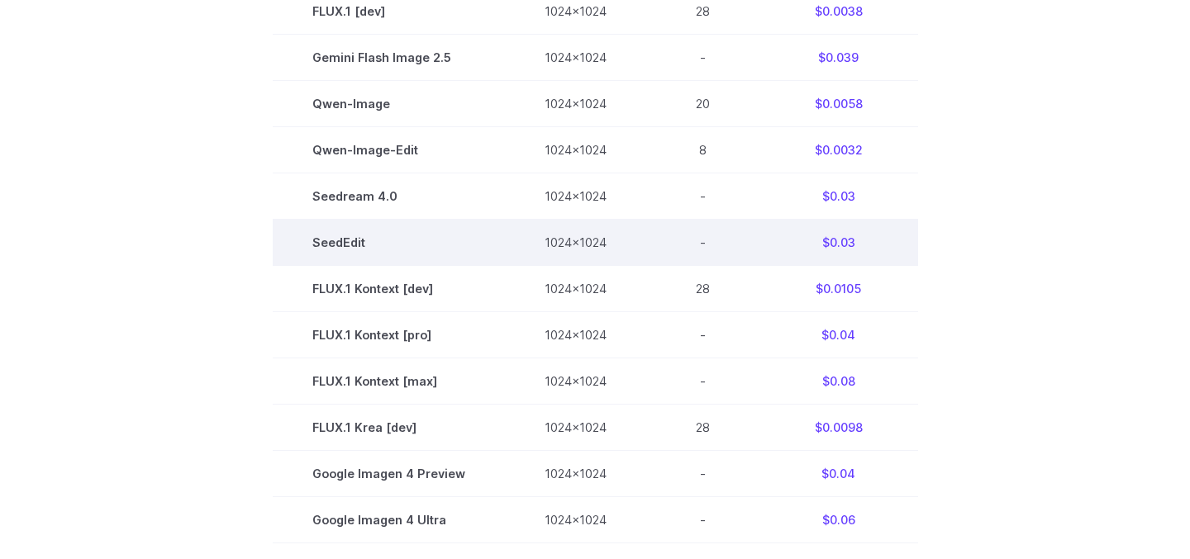
drag, startPoint x: 812, startPoint y: 259, endPoint x: 892, endPoint y: 247, distance: 81.1
click at [892, 247] on td "$0.03" at bounding box center [838, 242] width 159 height 46
drag, startPoint x: 892, startPoint y: 247, endPoint x: 787, endPoint y: 242, distance: 105.0
click at [787, 242] on td "$0.03" at bounding box center [838, 242] width 159 height 46
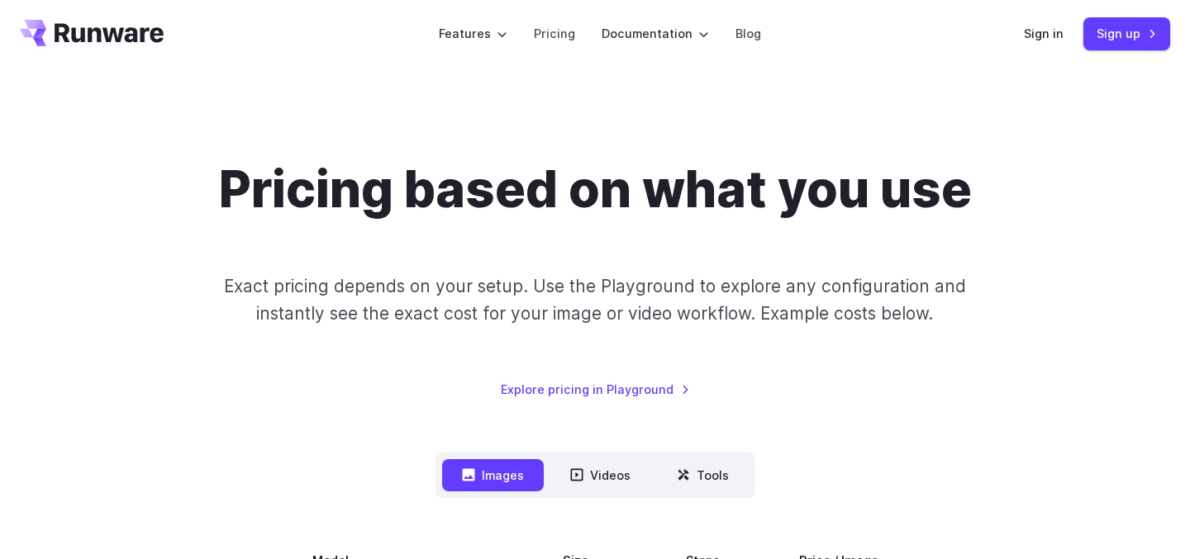
scroll to position [0, 0]
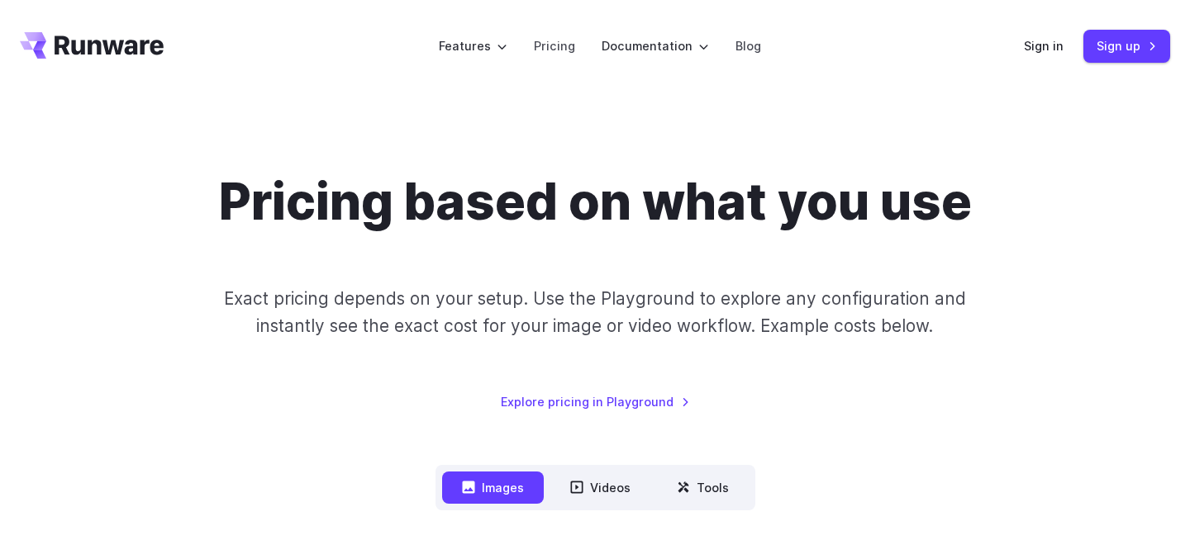
click at [193, 401] on div "Pricing based on what you use Exact pricing depends on your setup. Use the Play…" at bounding box center [595, 292] width 1150 height 240
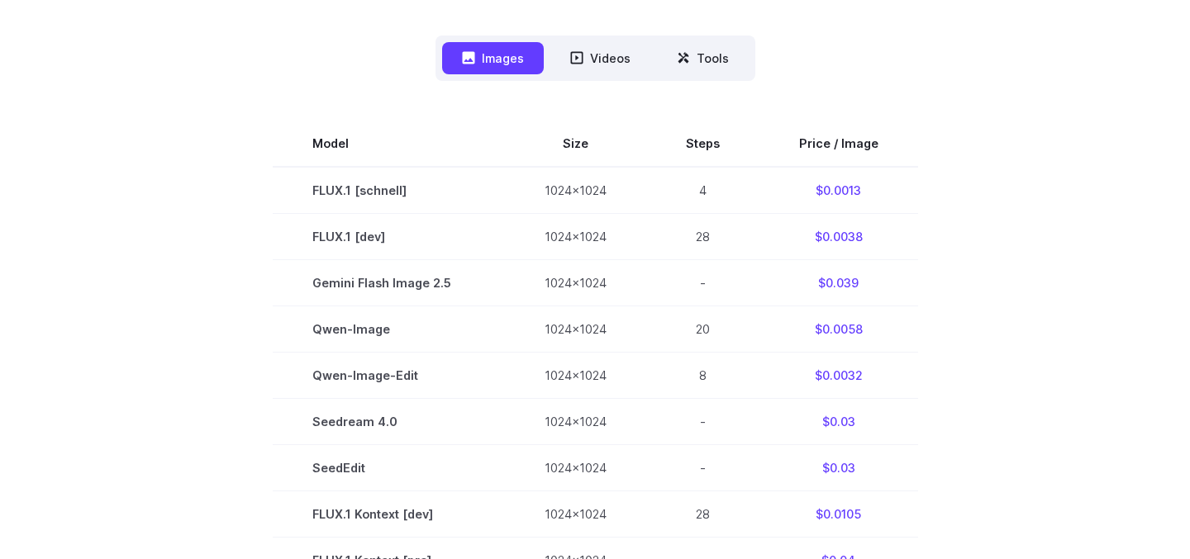
scroll to position [395, 0]
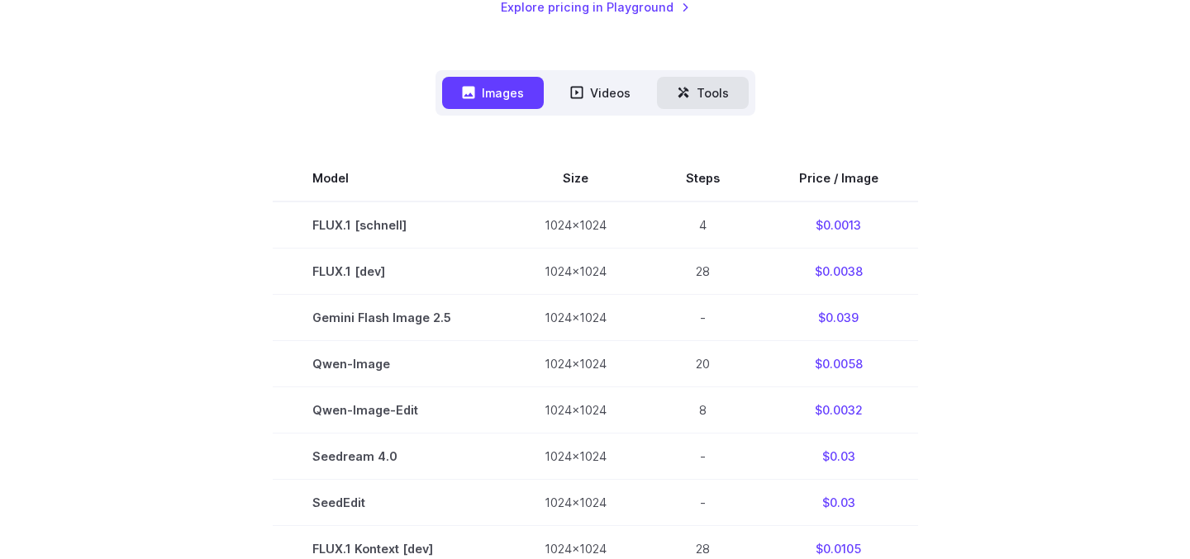
click at [689, 82] on button "Tools" at bounding box center [703, 93] width 92 height 32
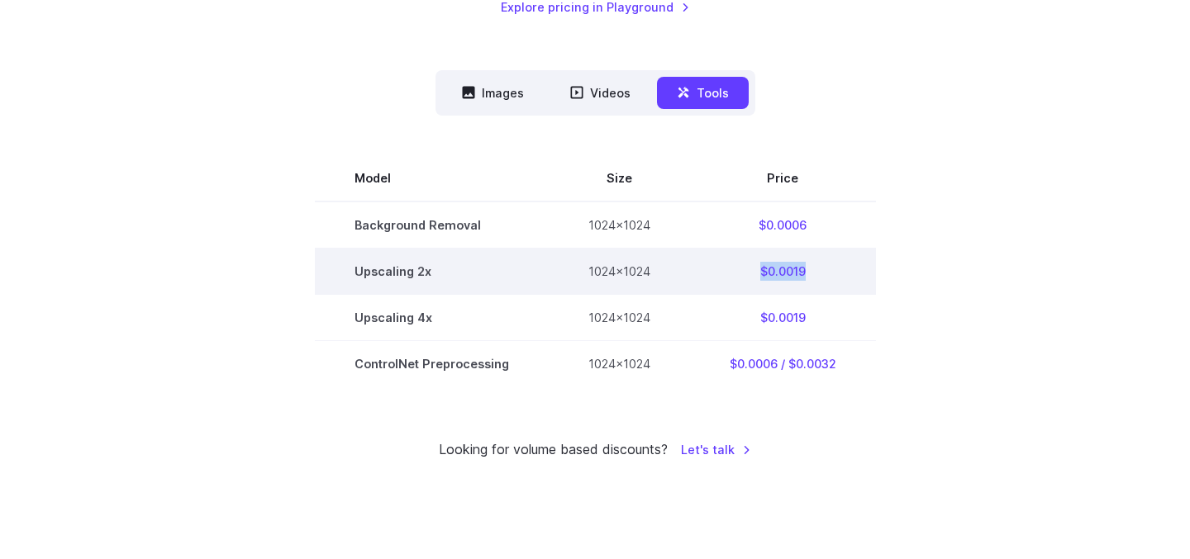
drag, startPoint x: 746, startPoint y: 269, endPoint x: 848, endPoint y: 269, distance: 102.4
click at [848, 269] on td "$0.0019" at bounding box center [783, 271] width 186 height 46
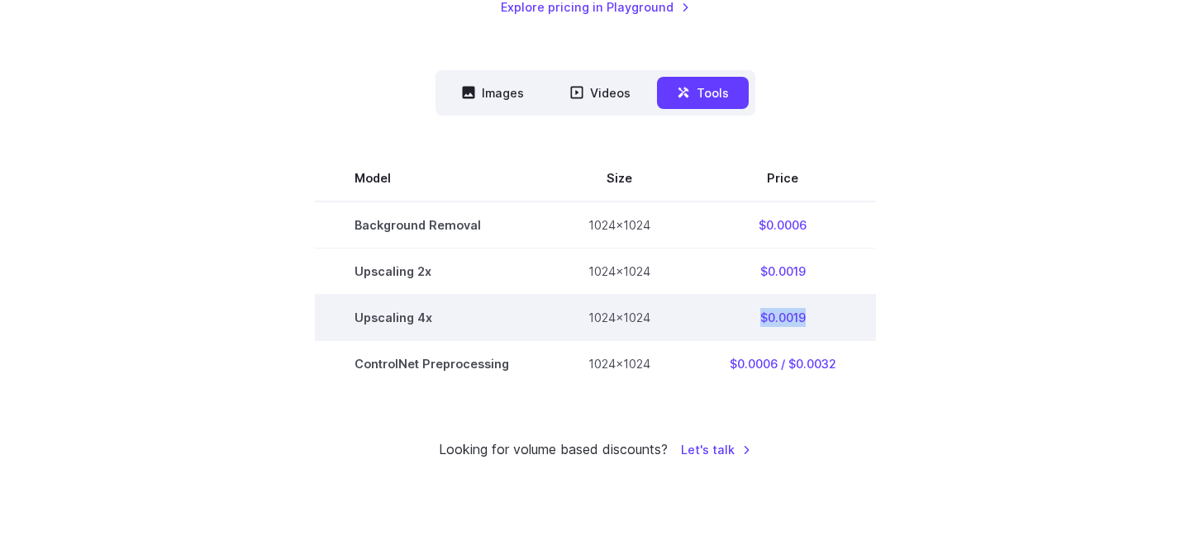
drag, startPoint x: 742, startPoint y: 309, endPoint x: 867, endPoint y: 316, distance: 125.8
click at [867, 316] on td "$0.0019" at bounding box center [783, 317] width 186 height 46
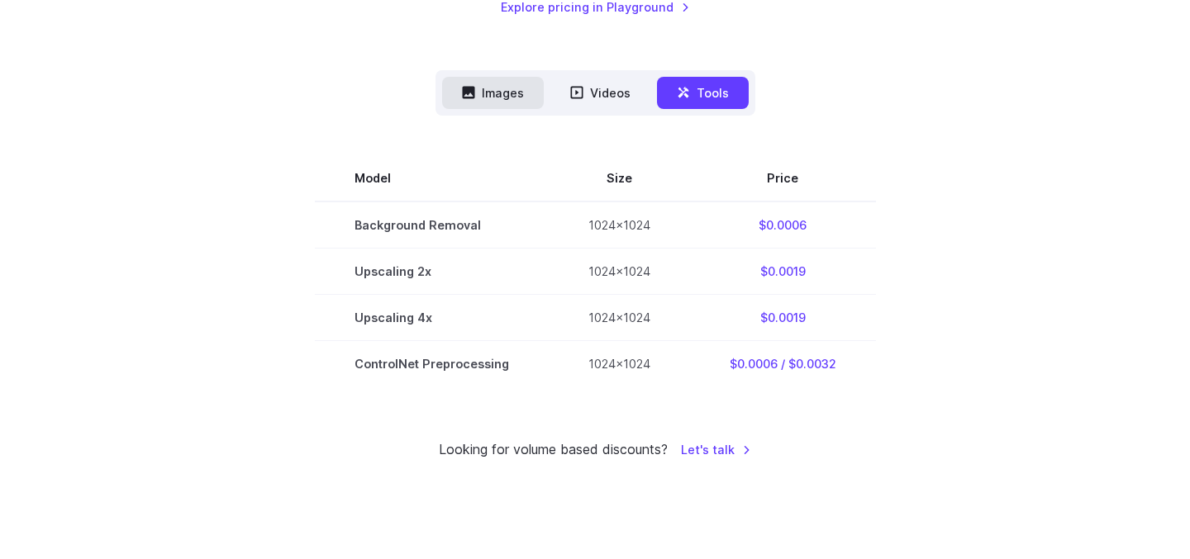
click at [517, 90] on button "Images" at bounding box center [493, 93] width 102 height 32
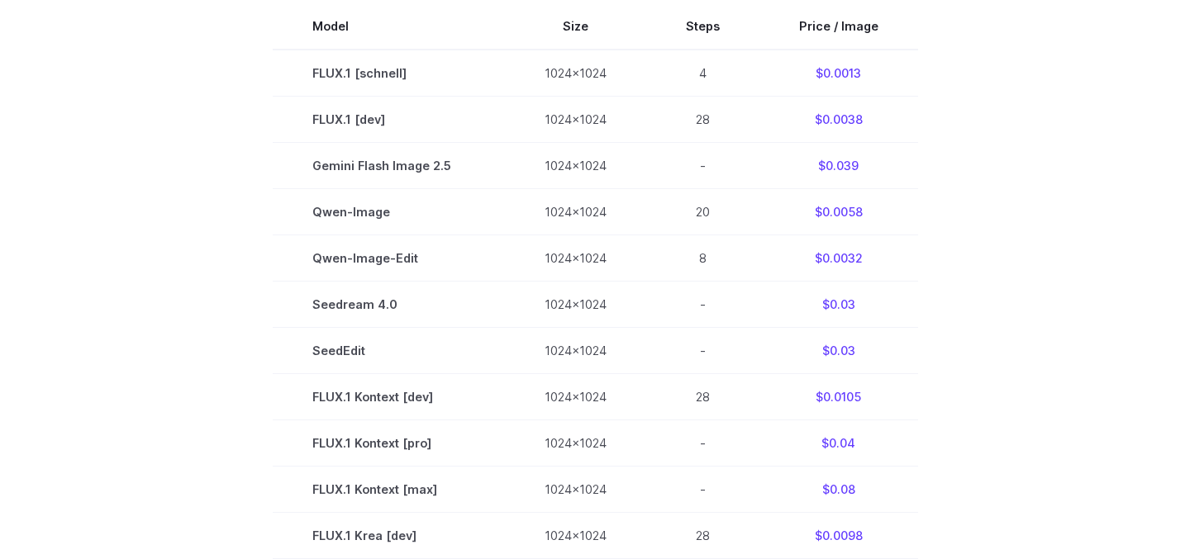
scroll to position [0, 0]
